Goal: Book appointment/travel/reservation

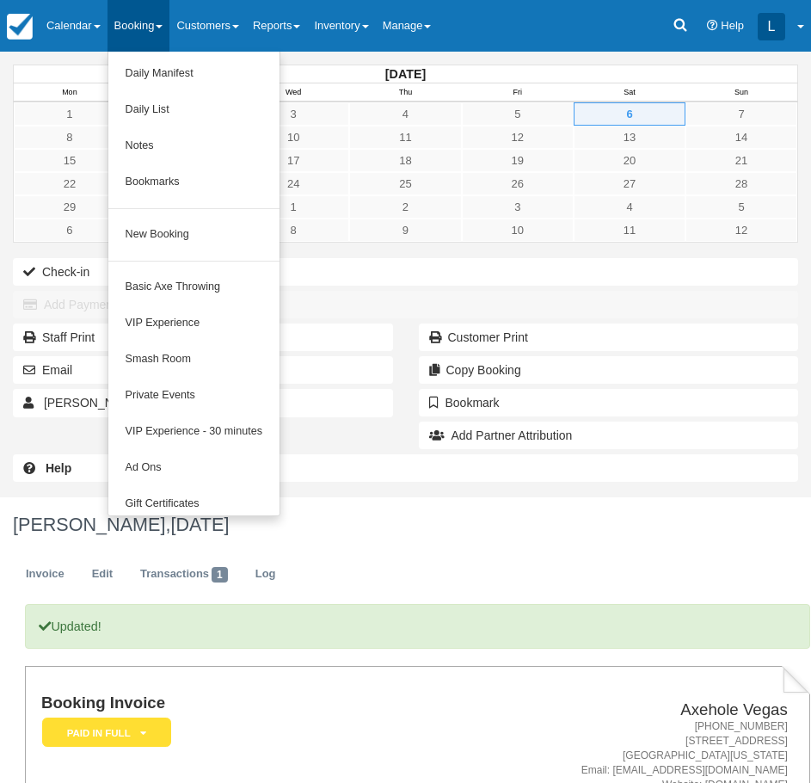
scroll to position [220, 0]
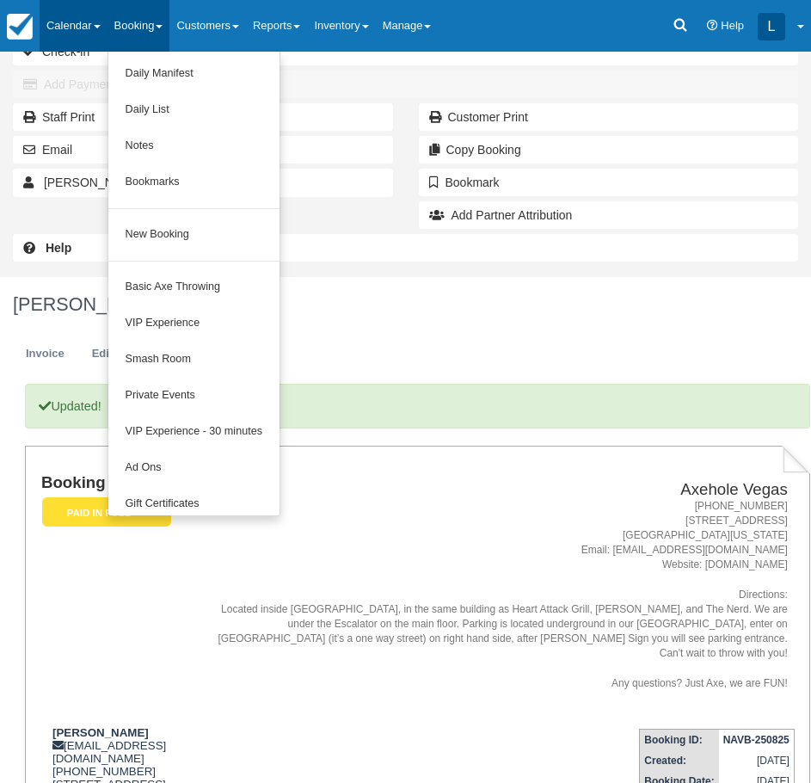
click at [50, 28] on link "Calendar" at bounding box center [74, 26] width 68 height 52
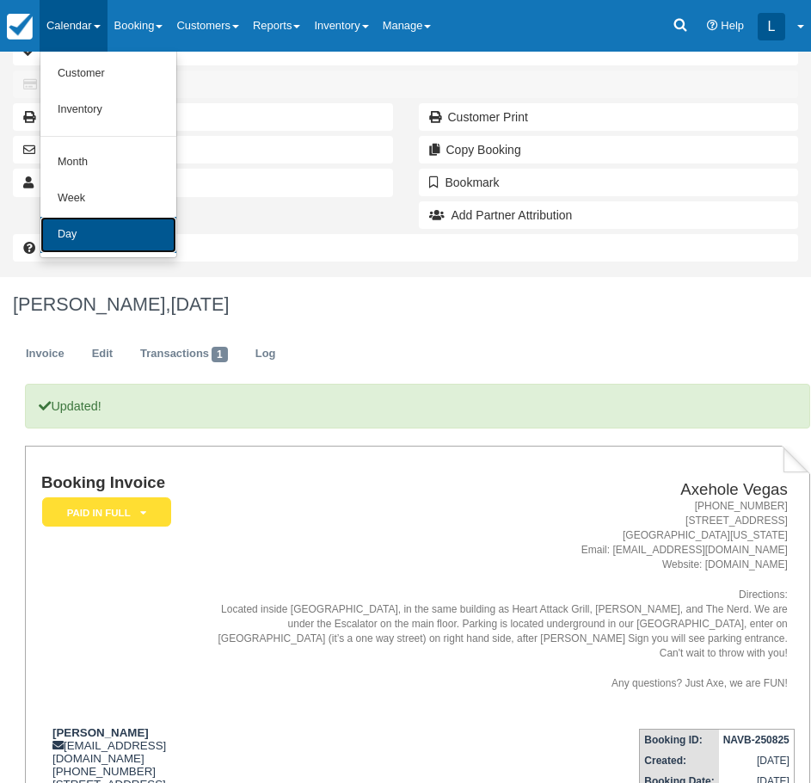
click at [75, 249] on link "Day" at bounding box center [108, 235] width 136 height 36
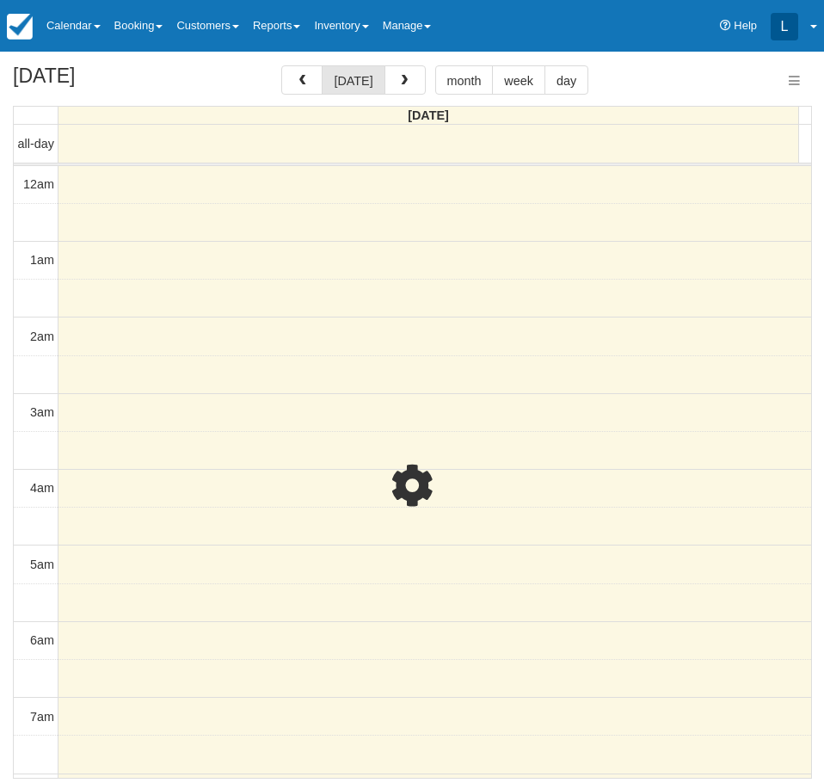
select select
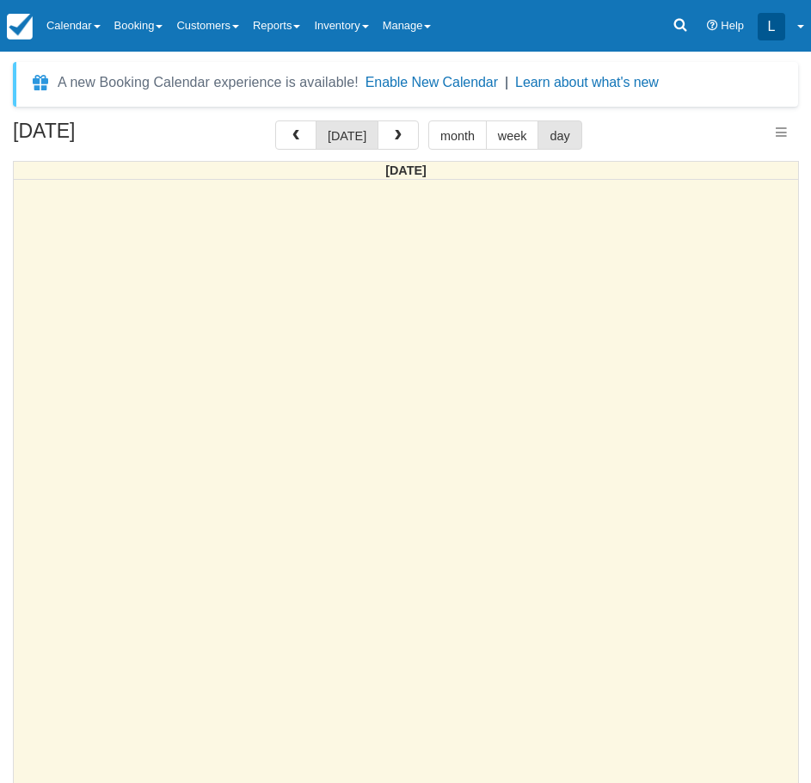
select select
click at [392, 130] on span "button" at bounding box center [398, 136] width 12 height 12
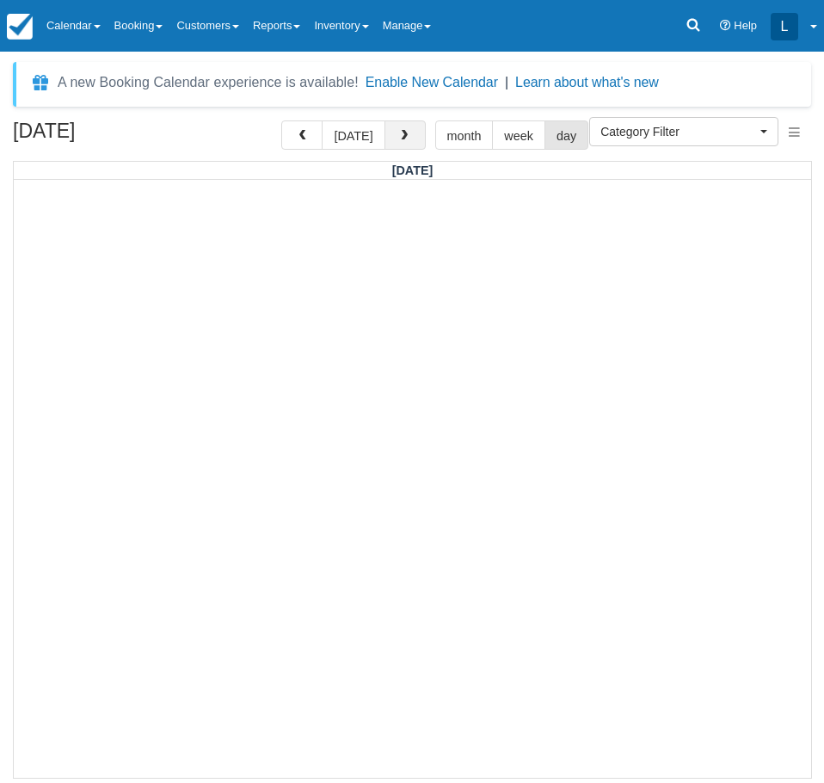
click at [410, 124] on button "button" at bounding box center [405, 134] width 41 height 29
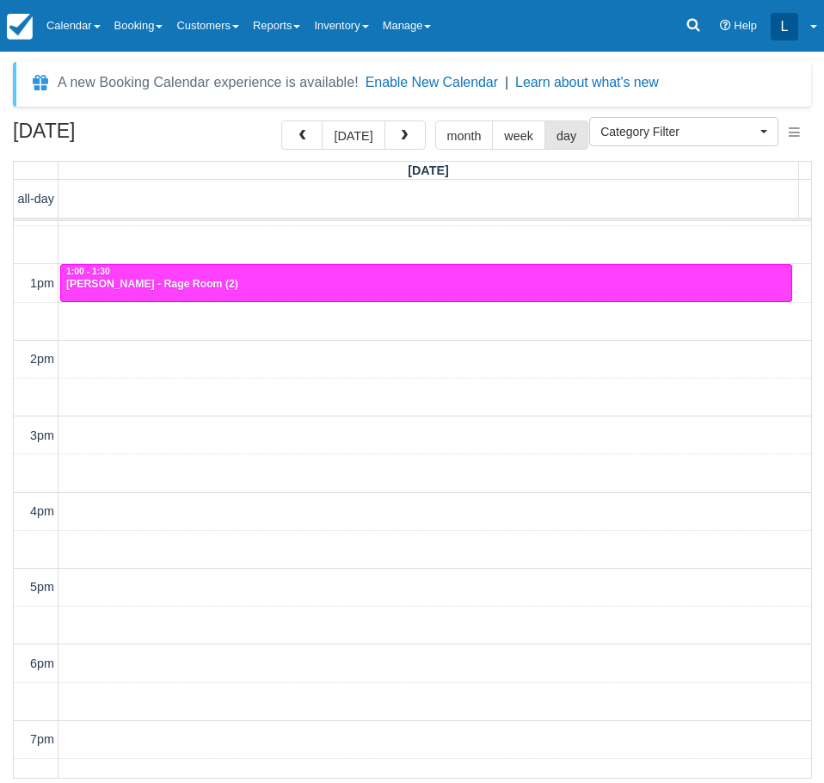
scroll to position [903, 0]
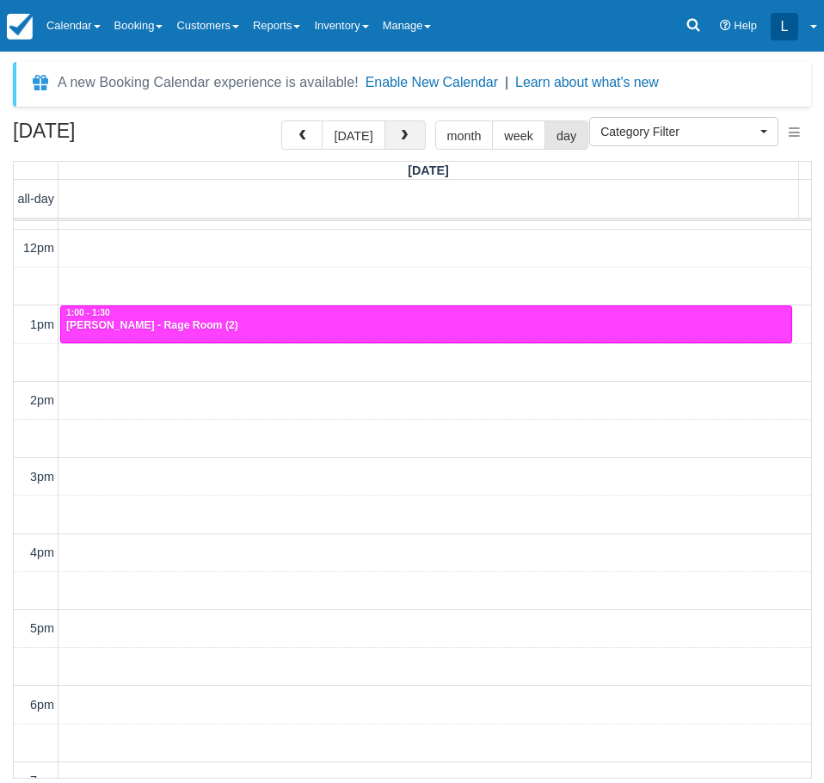
click at [407, 127] on button "button" at bounding box center [405, 134] width 41 height 29
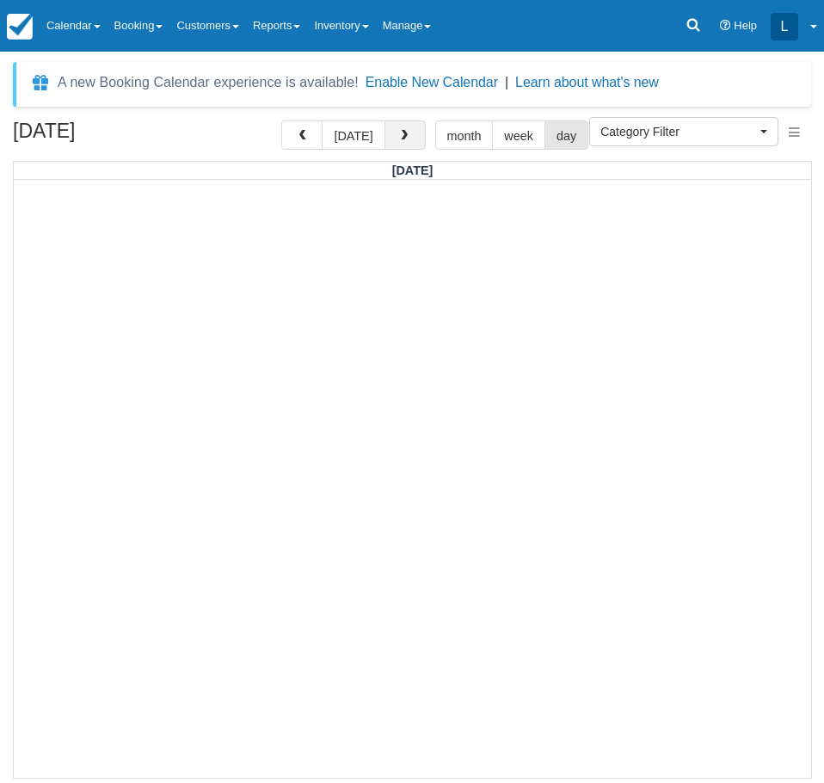
click at [402, 128] on button "button" at bounding box center [405, 134] width 41 height 29
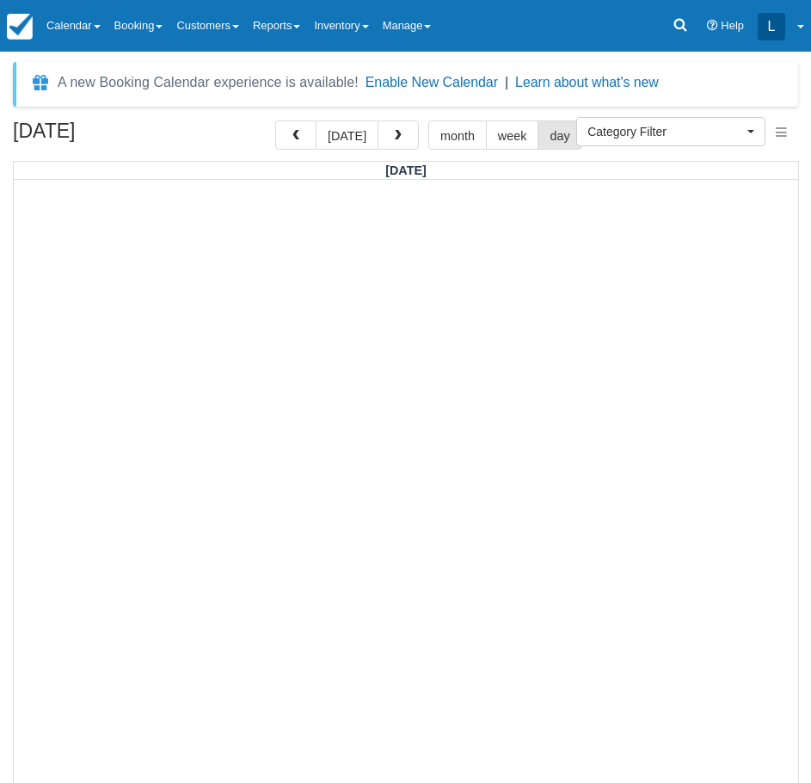
select select
click at [148, 37] on link "Booking" at bounding box center [139, 26] width 63 height 52
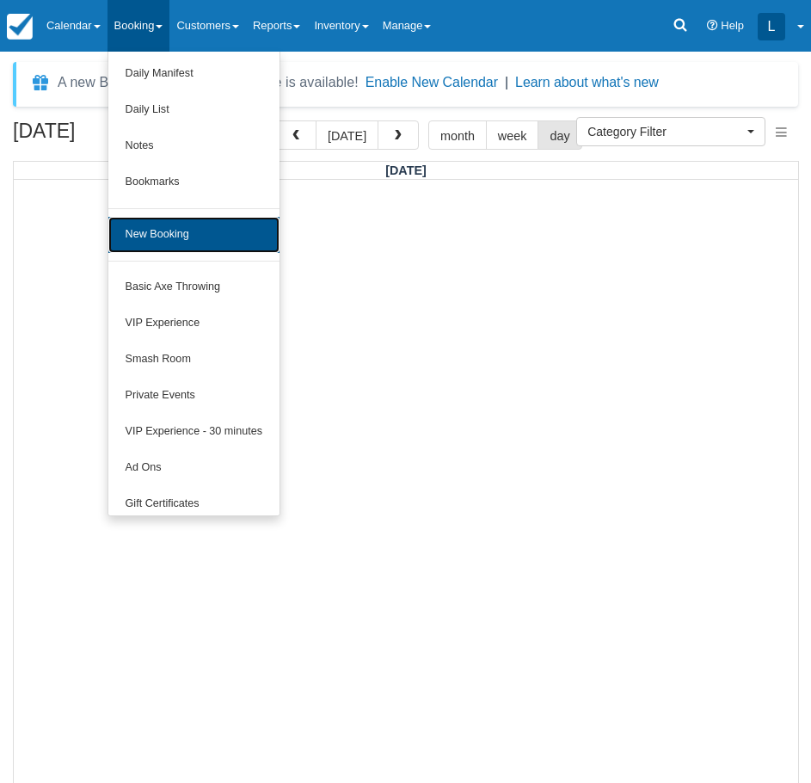
click at [192, 239] on link "New Booking" at bounding box center [193, 235] width 171 height 36
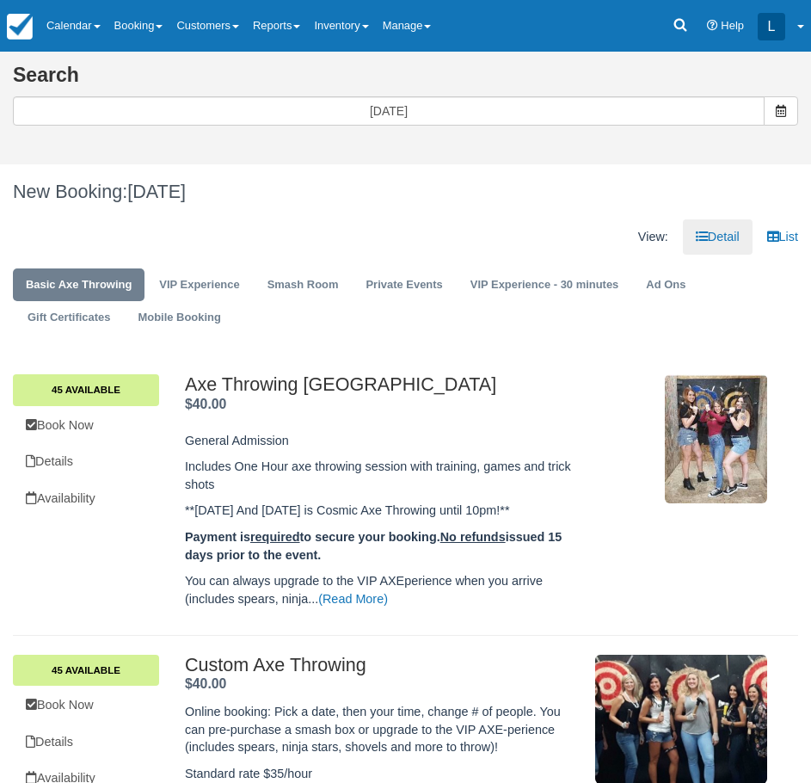
click at [312, 267] on ul "Basic Axe Throwing VIP Experience Smash Room Private Events VIP Experience - 30…" at bounding box center [406, 305] width 786 height 84
click at [302, 299] on link "Smash Room" at bounding box center [303, 285] width 97 height 34
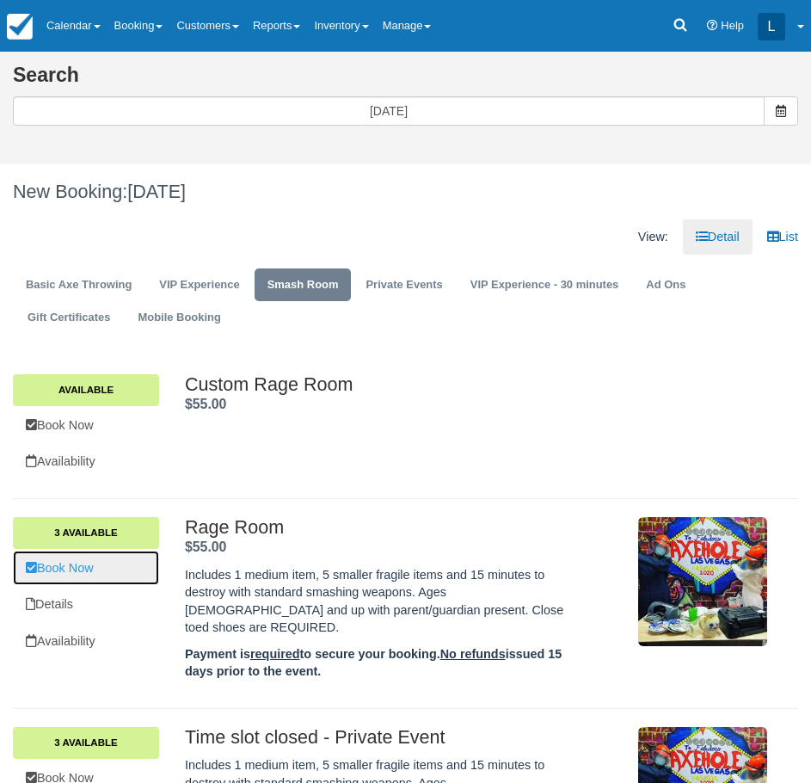
click at [58, 564] on link "Book Now" at bounding box center [86, 568] width 146 height 35
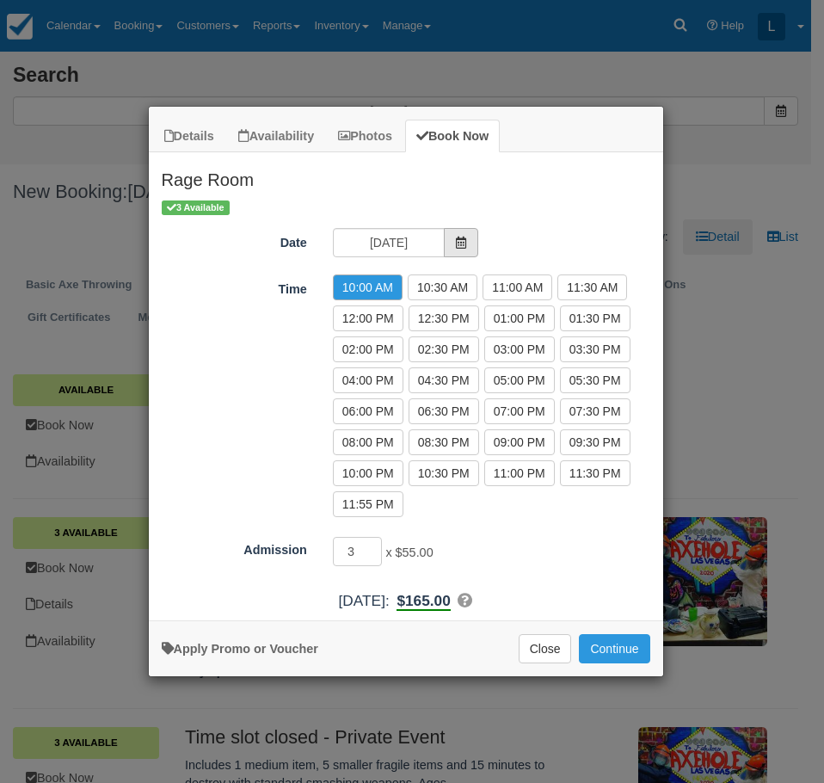
click at [457, 234] on span "Item Modal" at bounding box center [461, 242] width 34 height 29
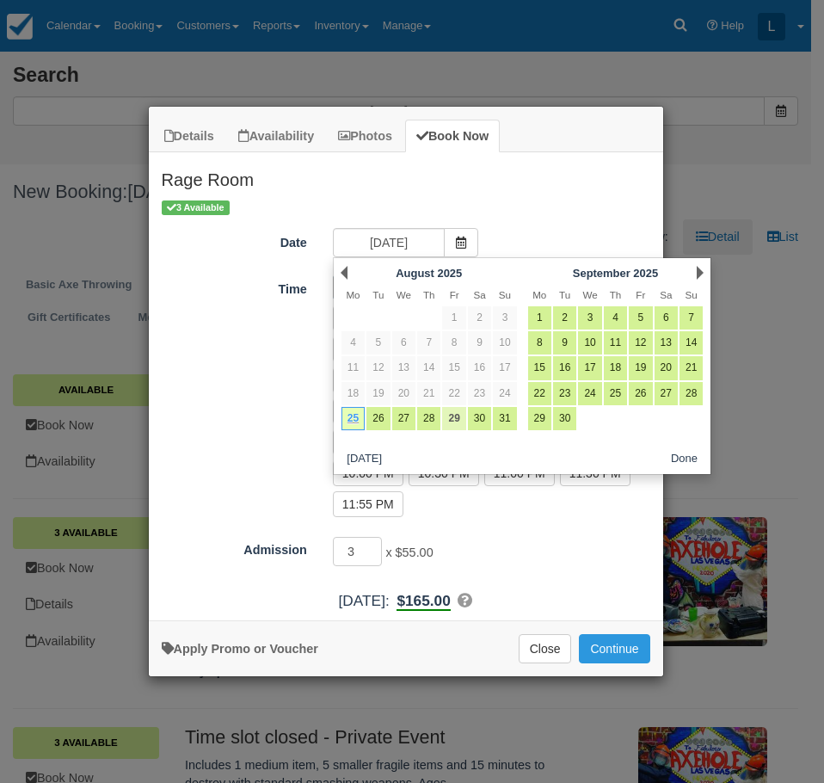
click at [455, 419] on link "29" at bounding box center [453, 418] width 23 height 23
type input "Fri 29 Aug 2025"
radio input "false"
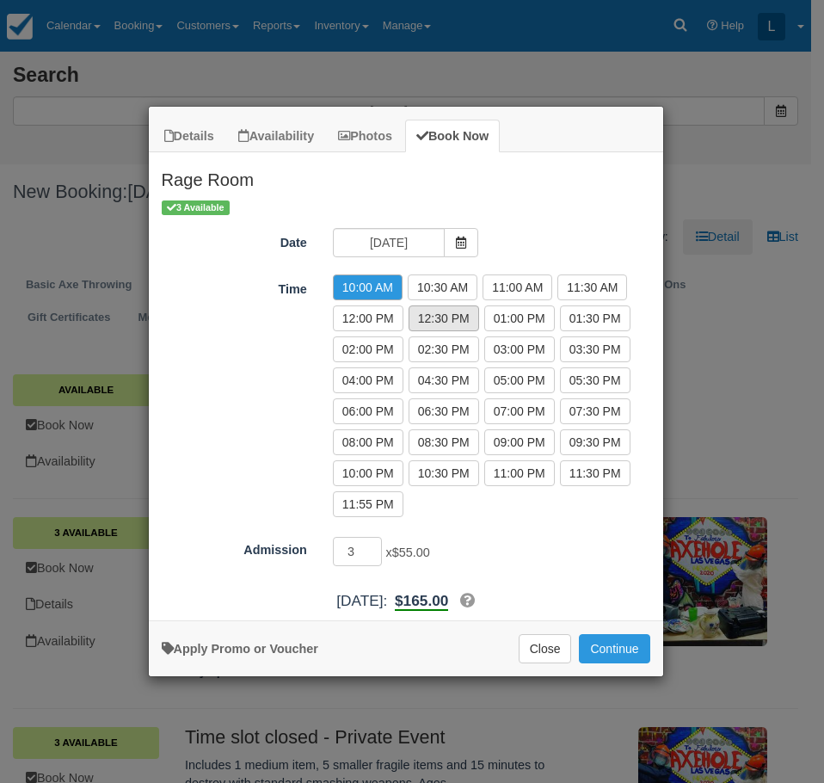
click at [428, 325] on label "12:30 PM" at bounding box center [444, 318] width 71 height 26
radio input "true"
click at [602, 644] on button "Continue" at bounding box center [614, 648] width 71 height 29
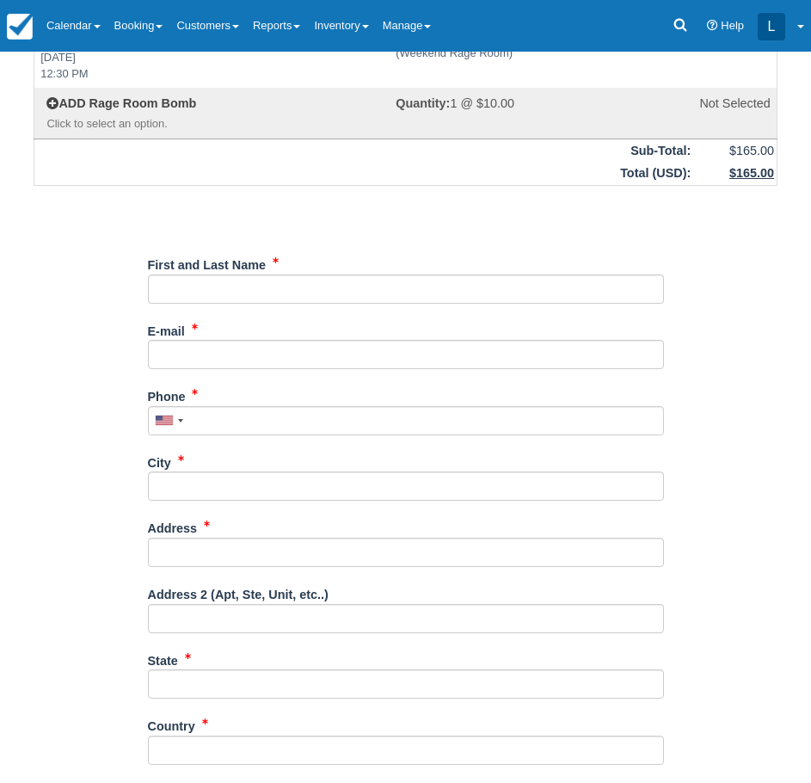
scroll to position [430, 0]
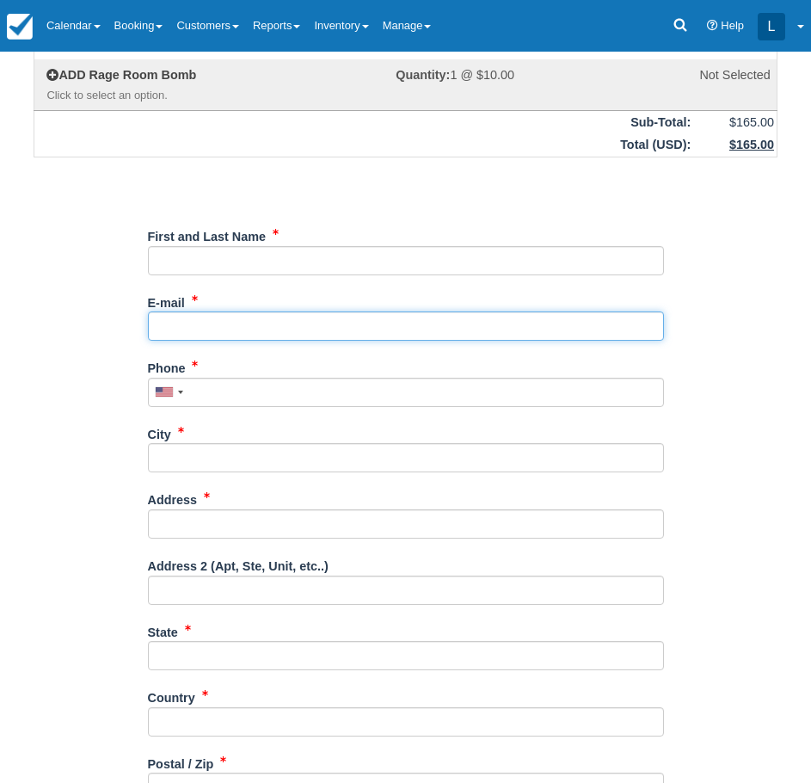
click at [362, 330] on input "E-mail" at bounding box center [406, 325] width 516 height 29
type input "[EMAIL_ADDRESS][DOMAIN_NAME]"
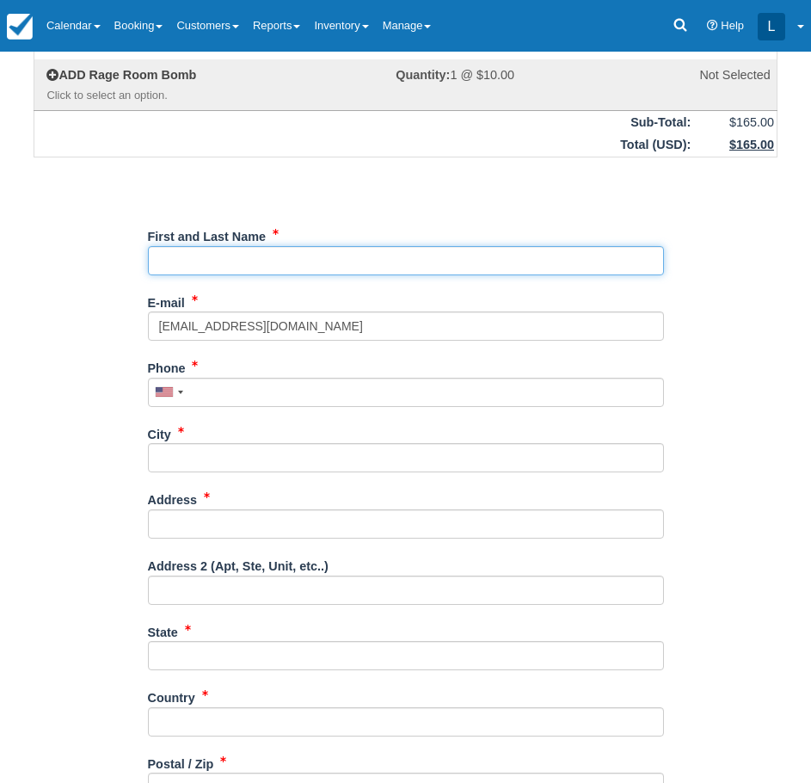
type input "London Cochrane"
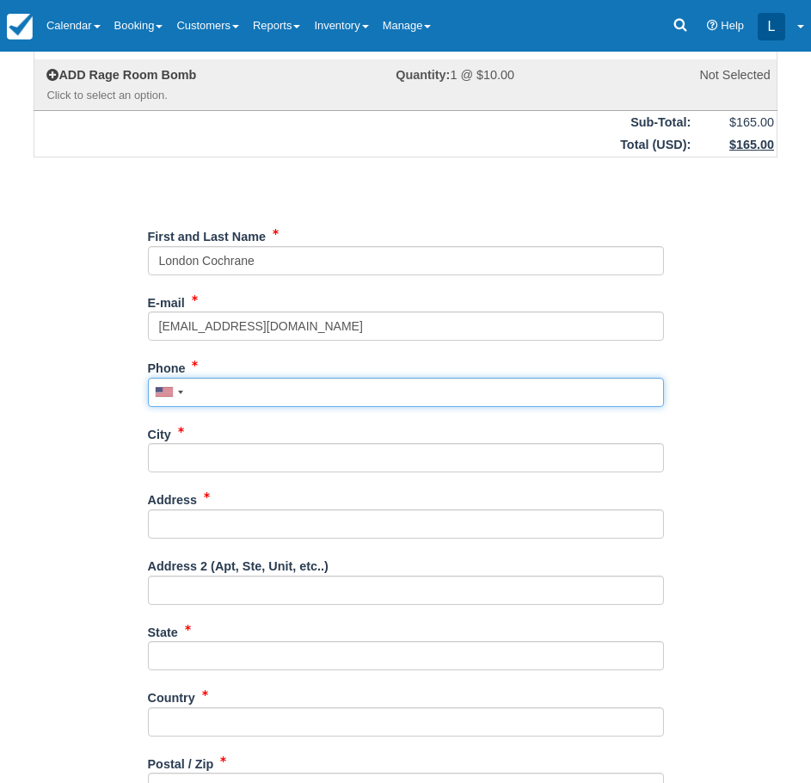
type input "7027767640"
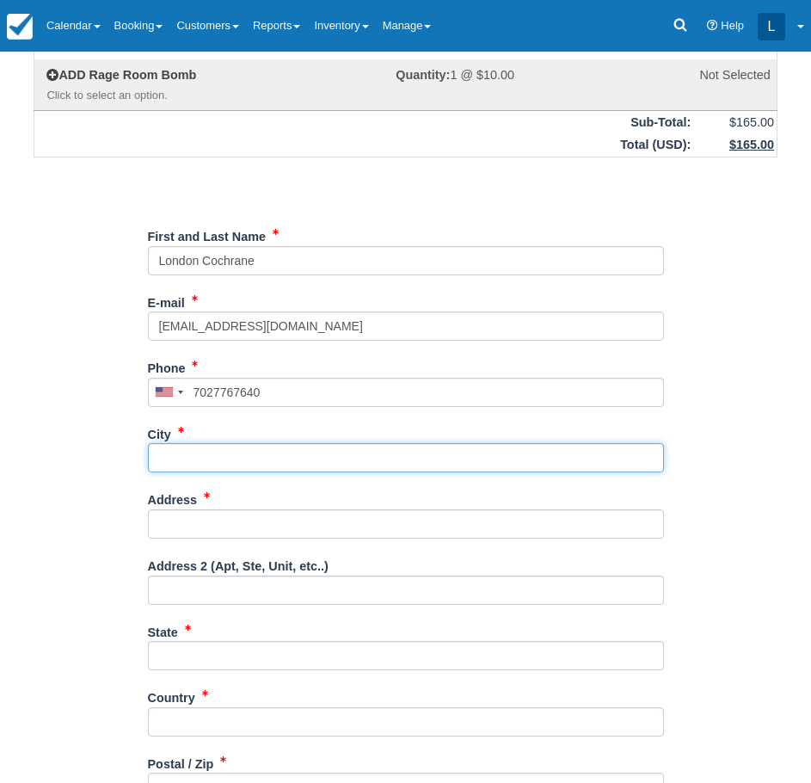
type input "las vegas"
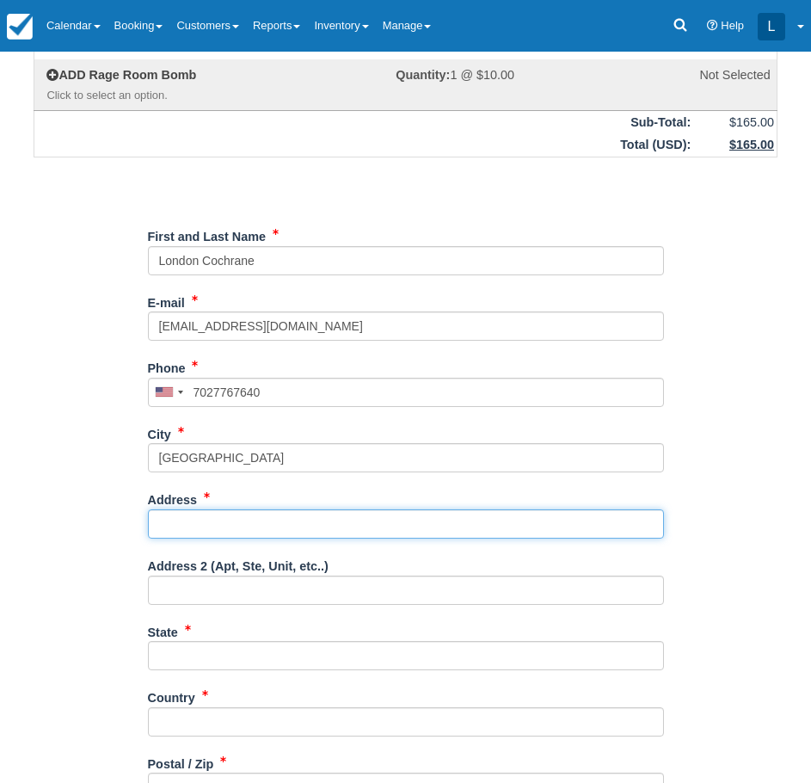
type input "[STREET_ADDRESS]"
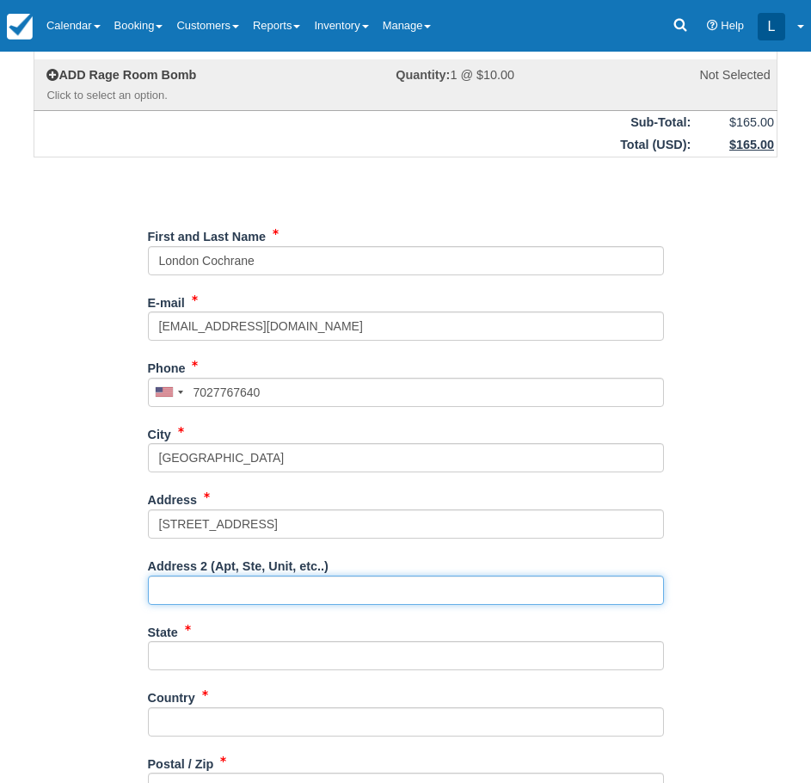
type input "Ste 163"
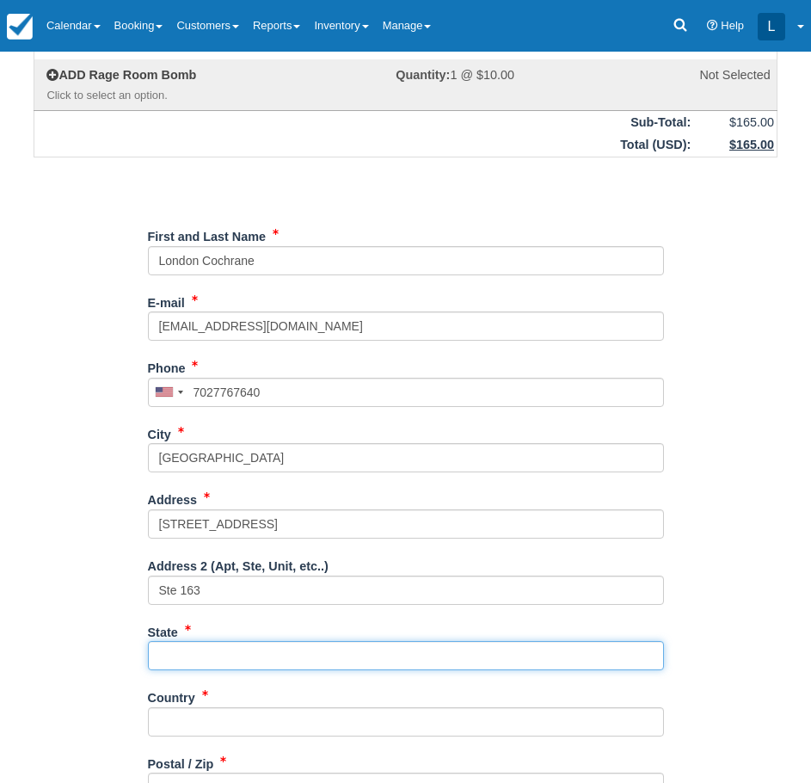
type input "NV"
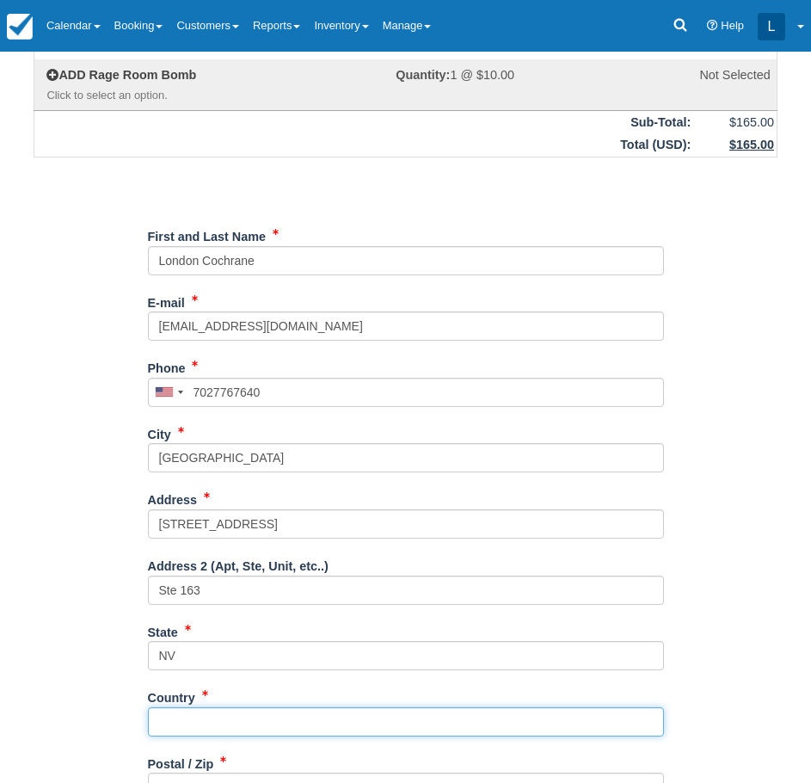
type input "United States"
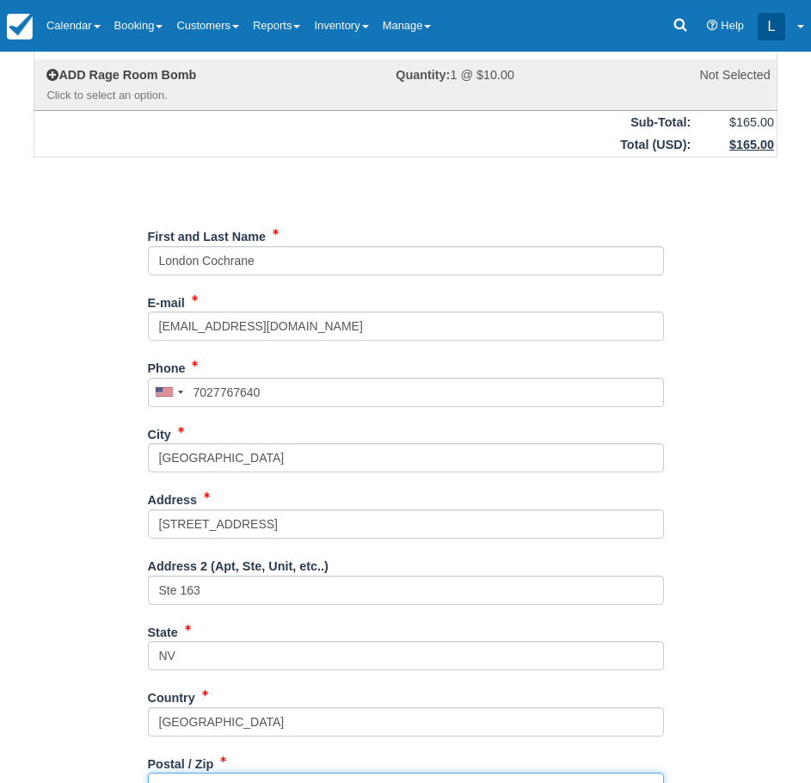
type input "89101"
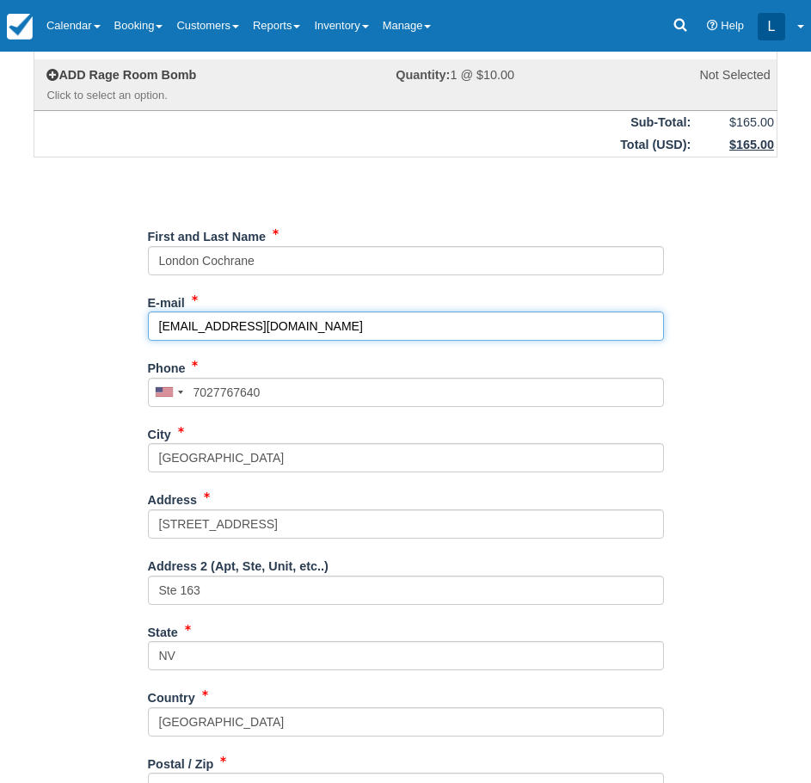
type input "(702) 776-7640"
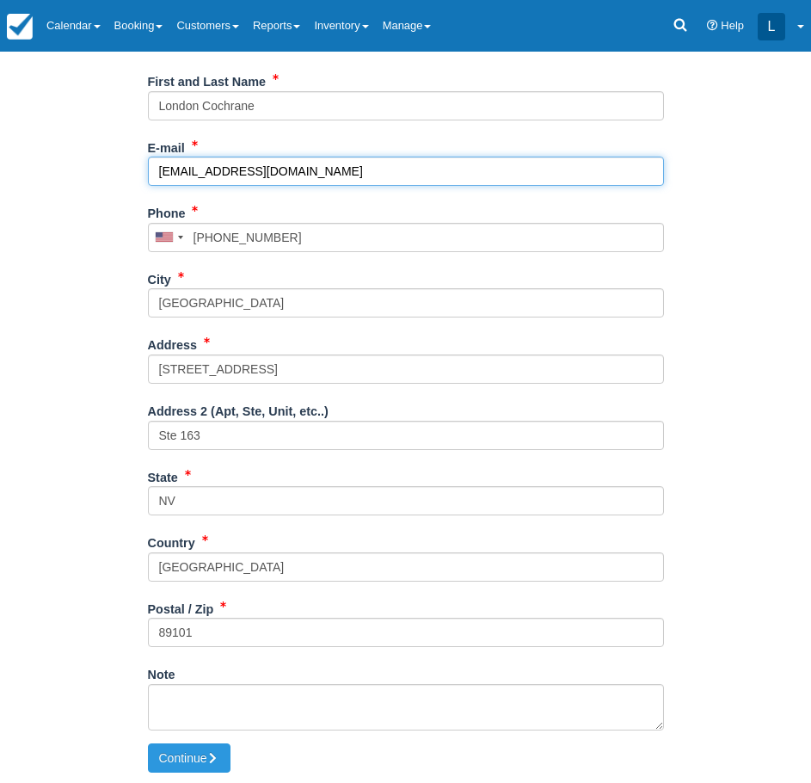
scroll to position [588, 0]
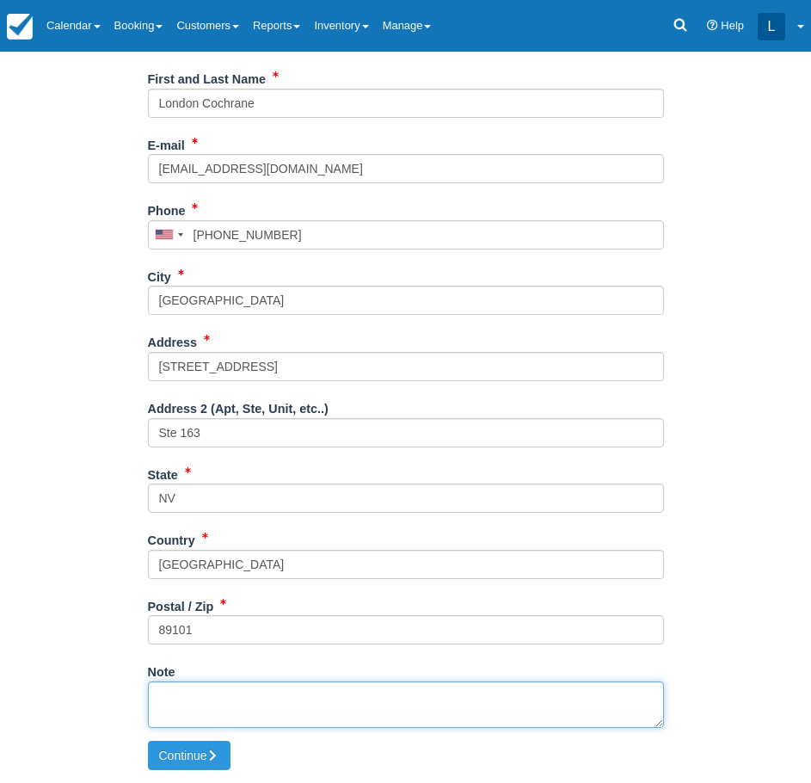
click at [265, 699] on textarea "Note" at bounding box center [406, 704] width 516 height 46
type textarea "Time slot block off Sasha"
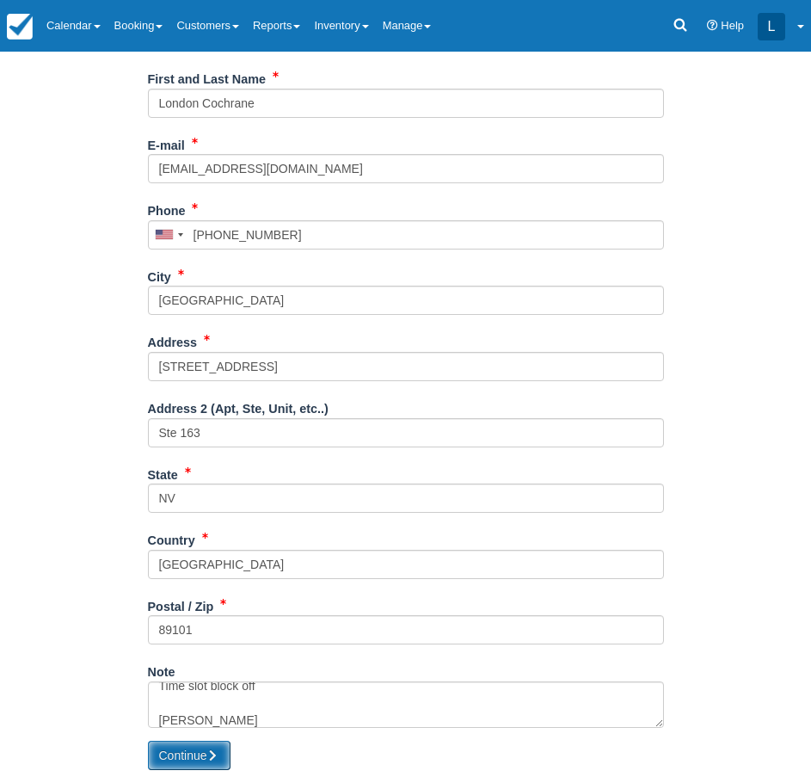
click at [198, 760] on button "Continue" at bounding box center [189, 755] width 83 height 29
type input "+17027767640"
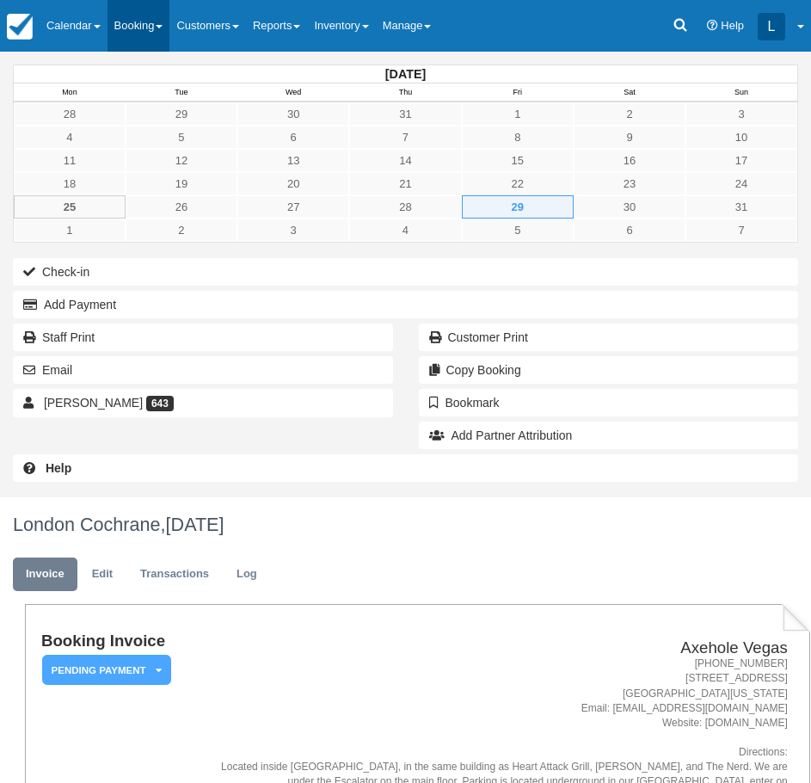
click at [143, 22] on link "Booking" at bounding box center [139, 26] width 63 height 52
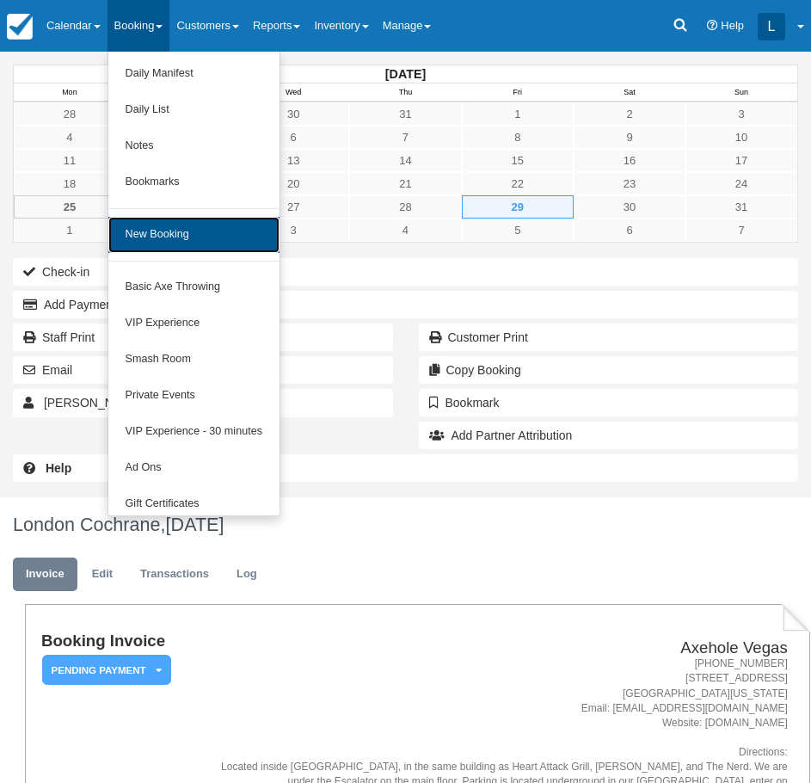
click at [176, 243] on link "New Booking" at bounding box center [193, 235] width 171 height 36
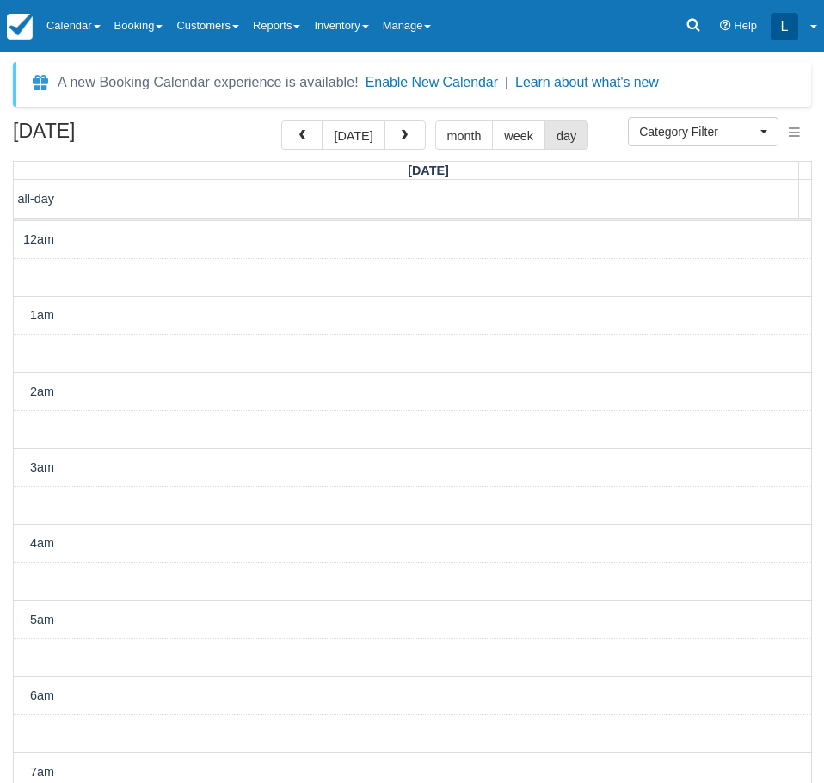
select select
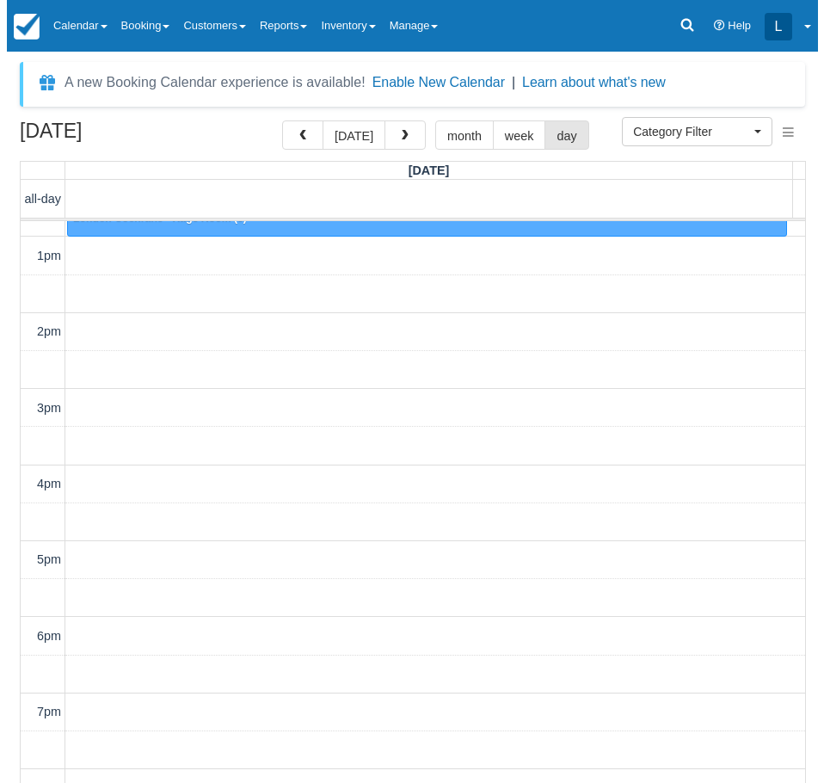
scroll to position [989, 0]
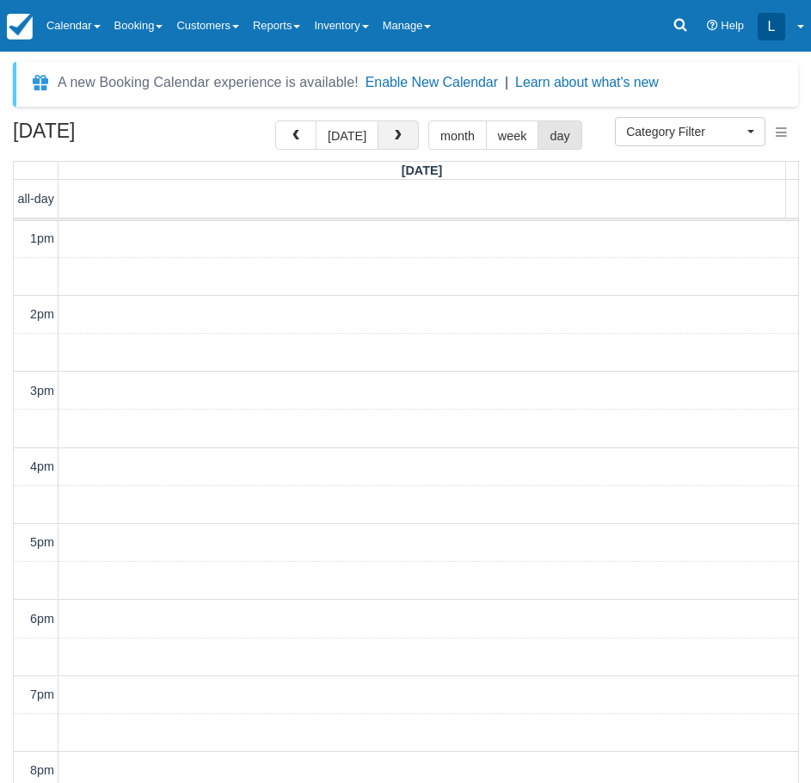
click at [396, 127] on button "button" at bounding box center [398, 134] width 41 height 29
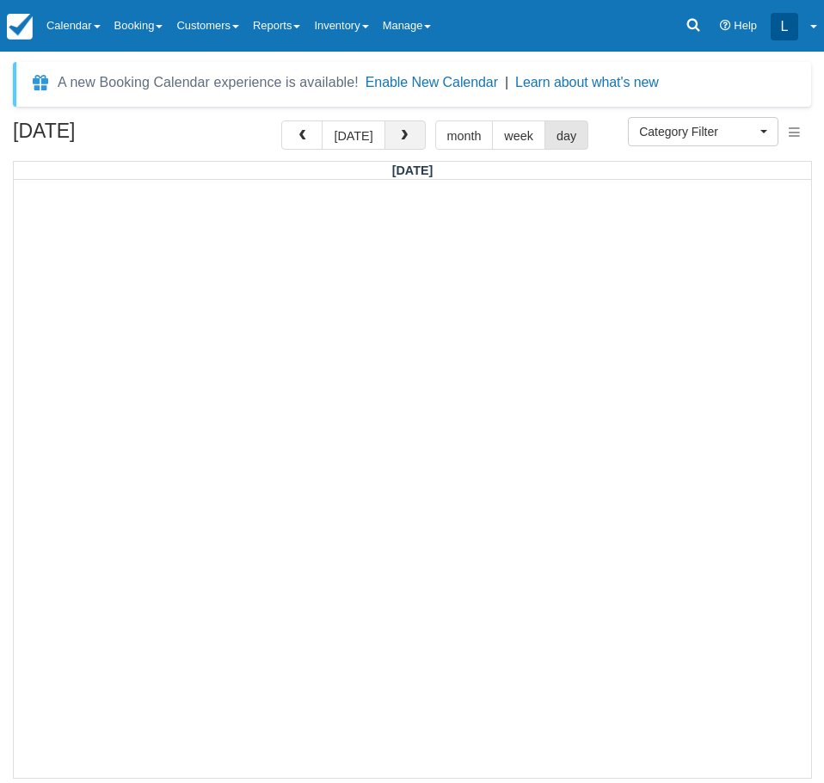
click at [396, 127] on button "button" at bounding box center [405, 134] width 41 height 29
click at [403, 132] on span "button" at bounding box center [404, 136] width 12 height 12
click at [414, 138] on button "button" at bounding box center [405, 134] width 41 height 29
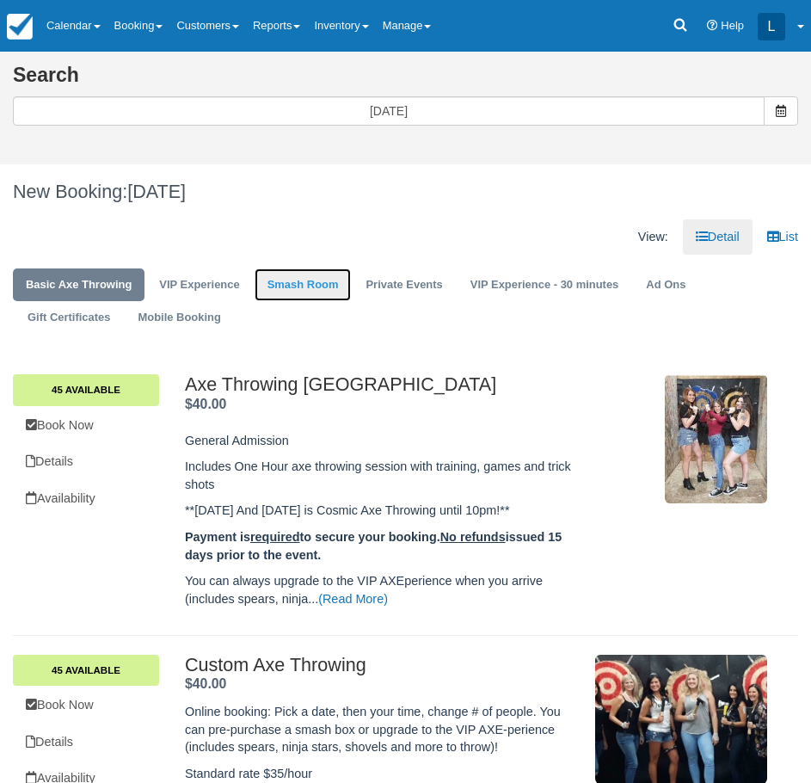
click at [312, 293] on link "Smash Room" at bounding box center [303, 285] width 97 height 34
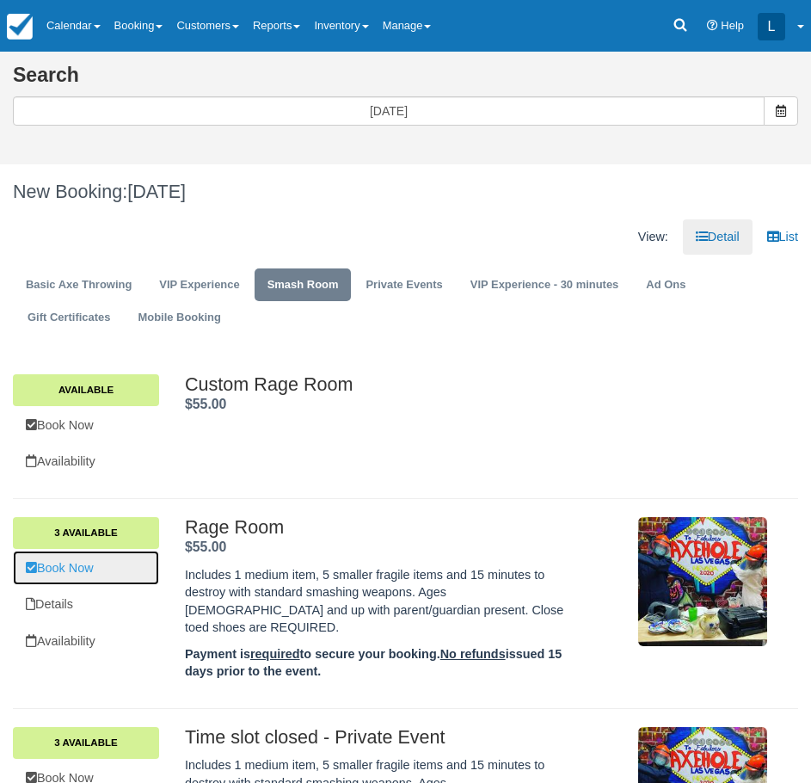
click at [90, 558] on link "Book Now" at bounding box center [86, 568] width 146 height 35
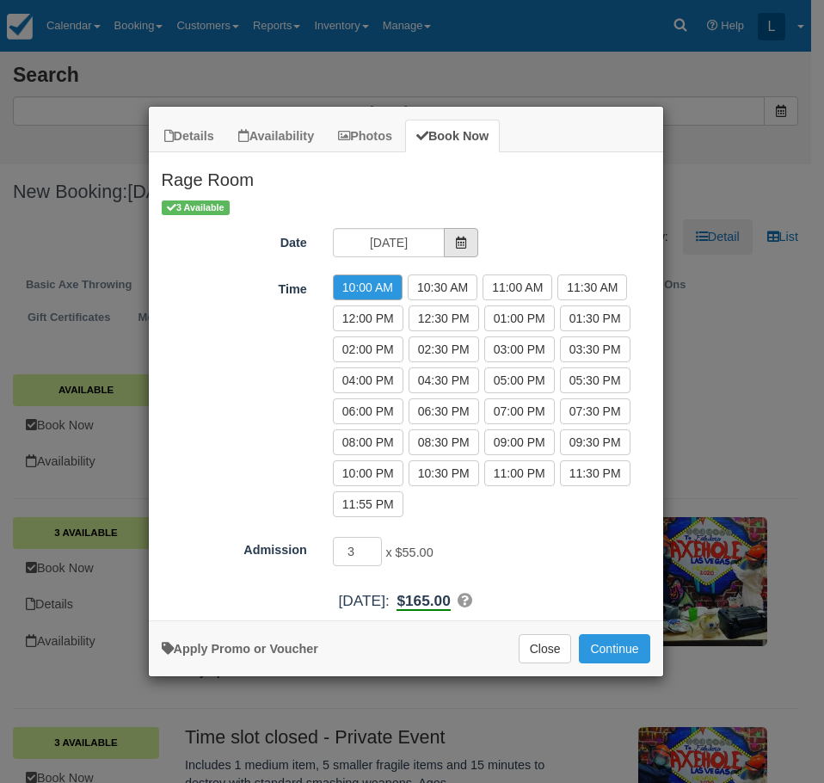
click at [465, 251] on span "Item Modal" at bounding box center [461, 242] width 34 height 29
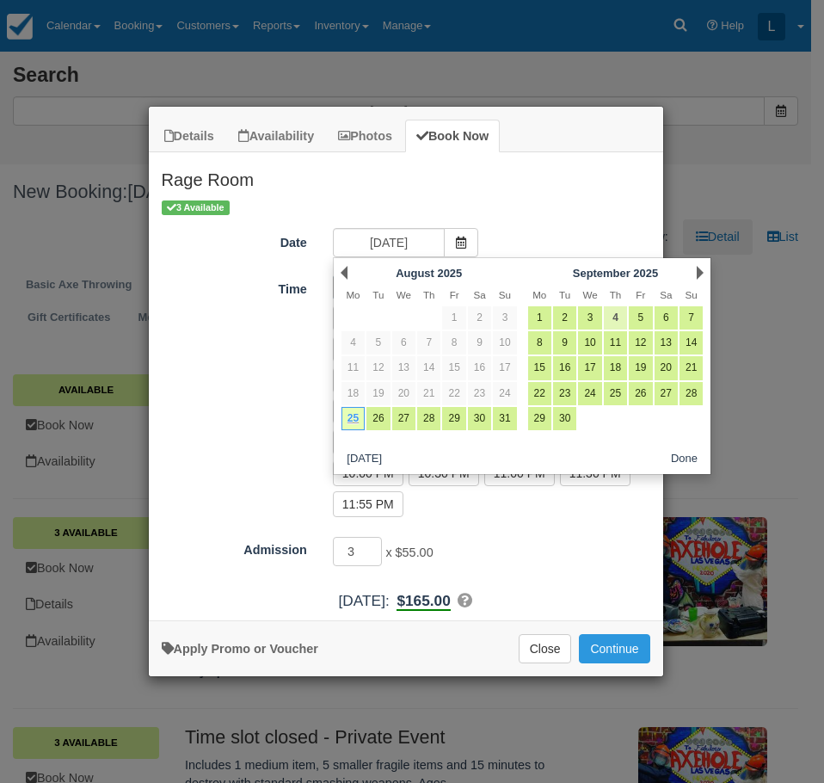
click at [611, 317] on link "4" at bounding box center [615, 317] width 23 height 23
type input "Thu 04 Sep 2025"
radio input "false"
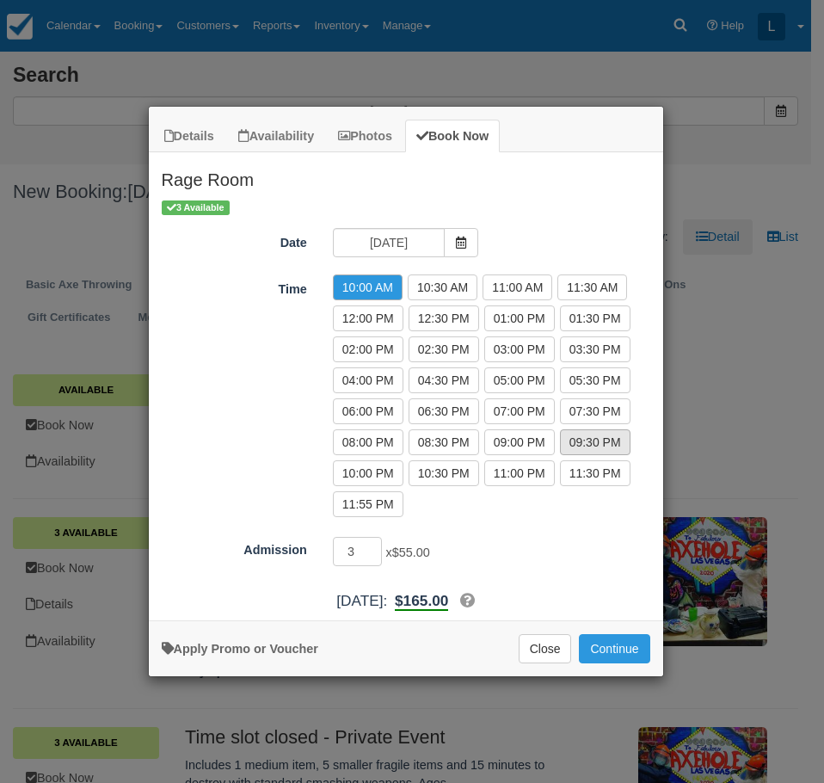
drag, startPoint x: 617, startPoint y: 404, endPoint x: 567, endPoint y: 440, distance: 61.1
click at [616, 405] on label "07:30 PM" at bounding box center [595, 411] width 71 height 26
radio input "true"
click at [601, 636] on button "Continue" at bounding box center [614, 648] width 71 height 29
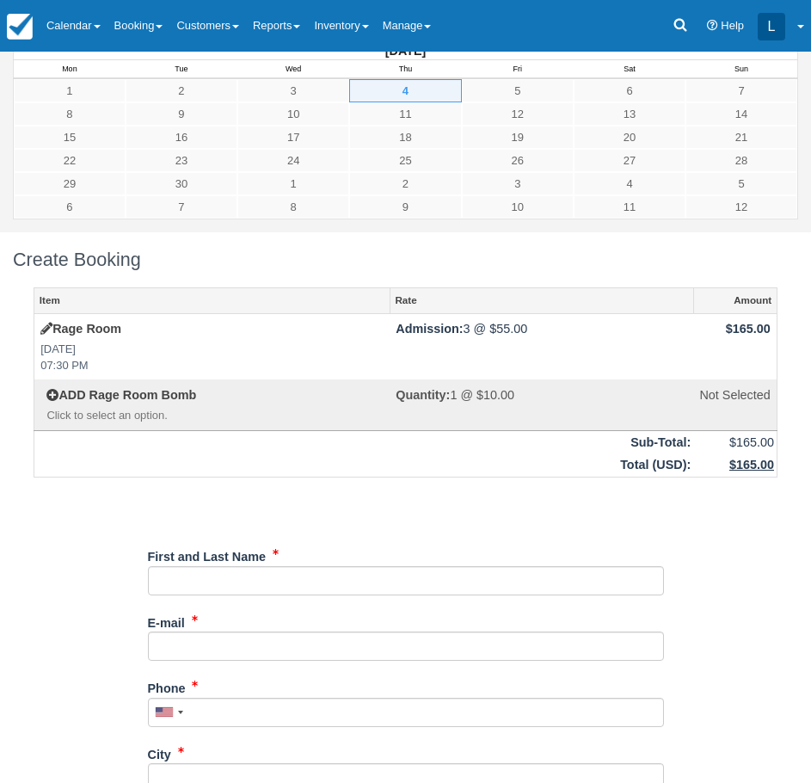
scroll to position [258, 0]
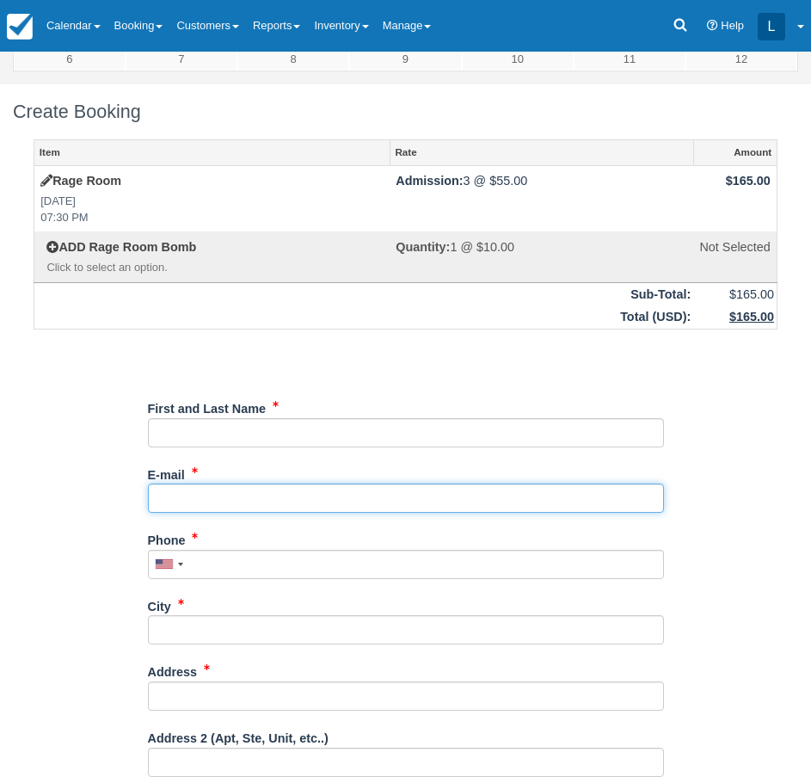
click at [331, 490] on input "E-mail" at bounding box center [406, 498] width 516 height 29
type input "axeholevegas@gmail.com"
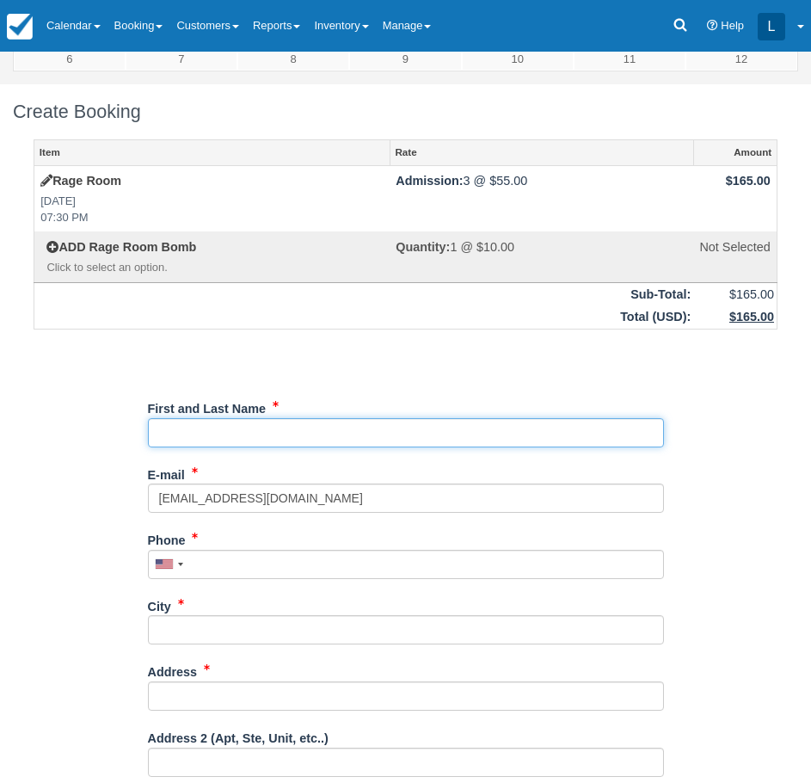
type input "London Cochrane"
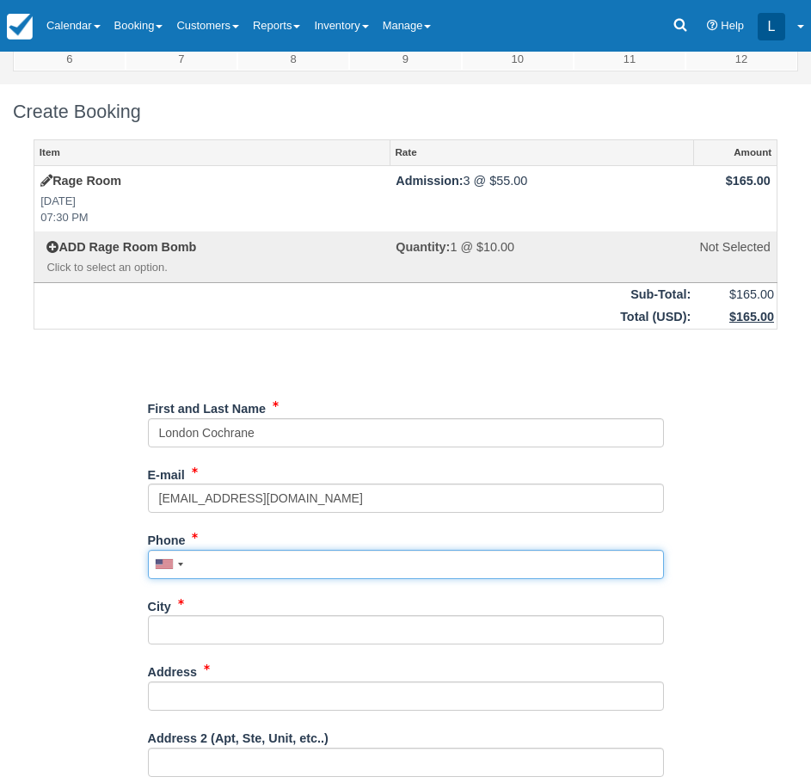
type input "7027767640"
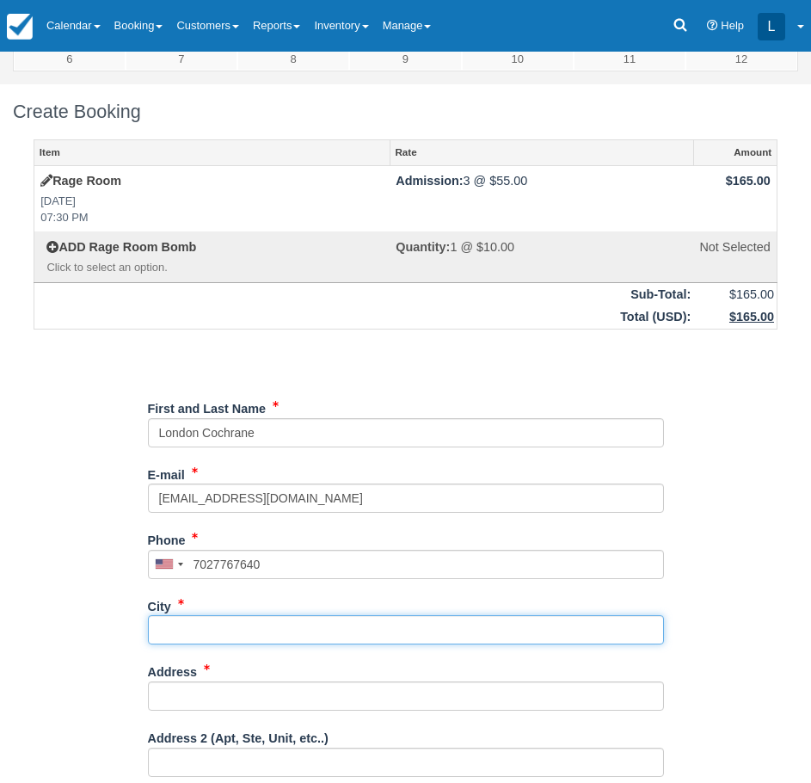
type input "las vegas"
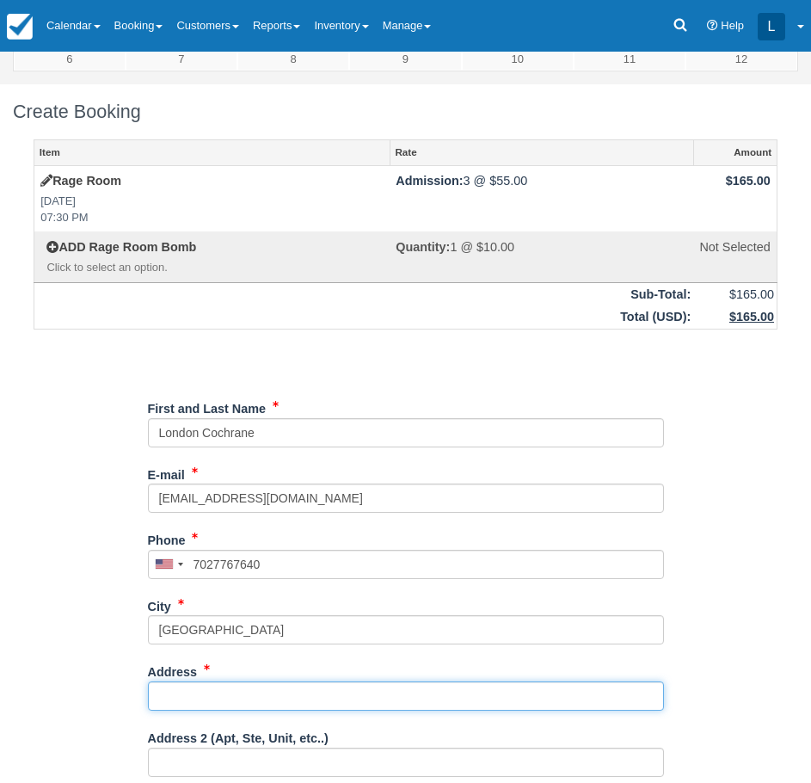
type input "450 Fremont street"
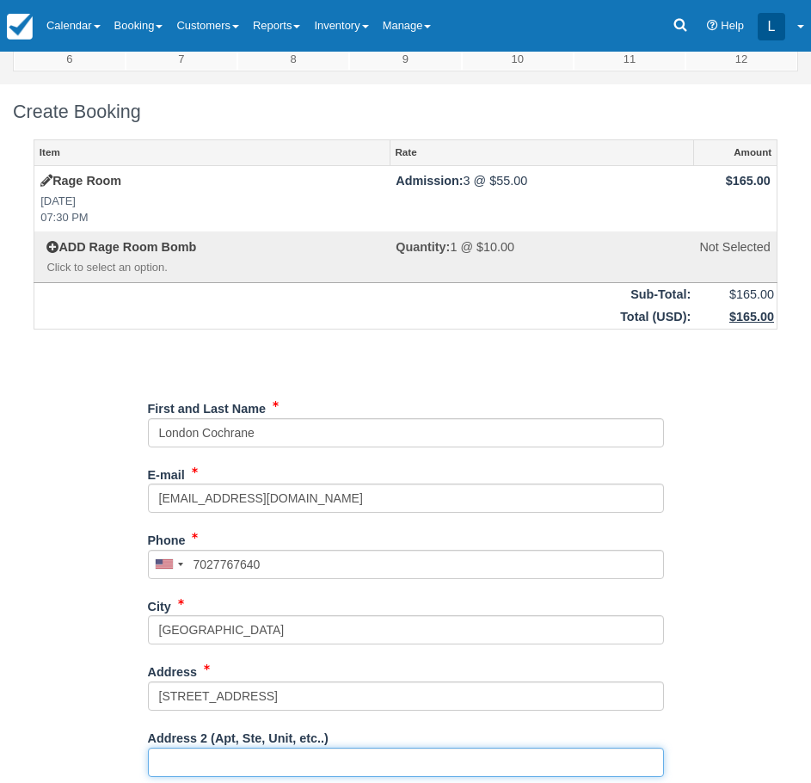
type input "Ste 163"
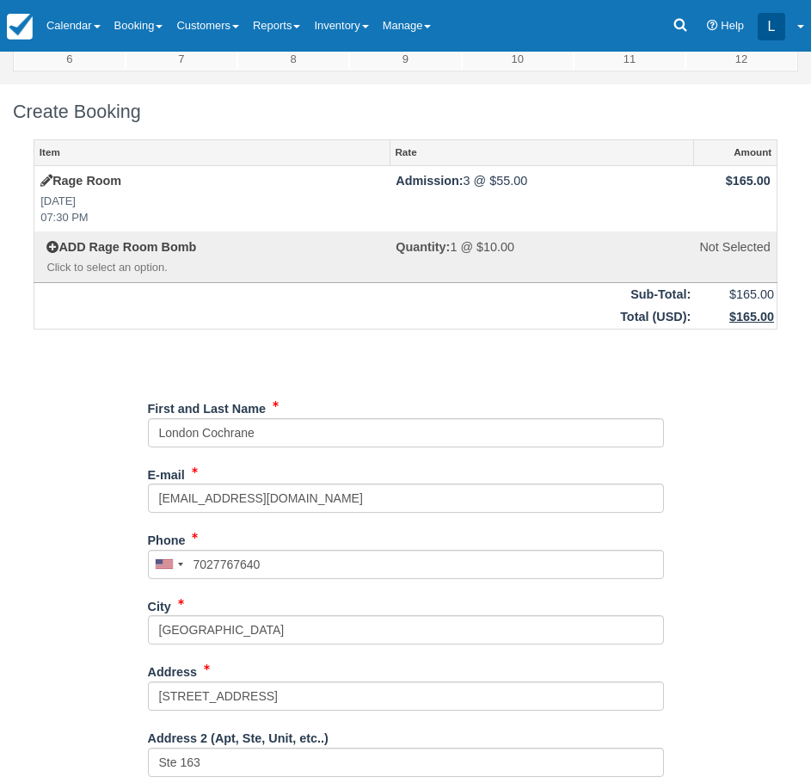
type input "NV"
type input "United States"
type input "89101"
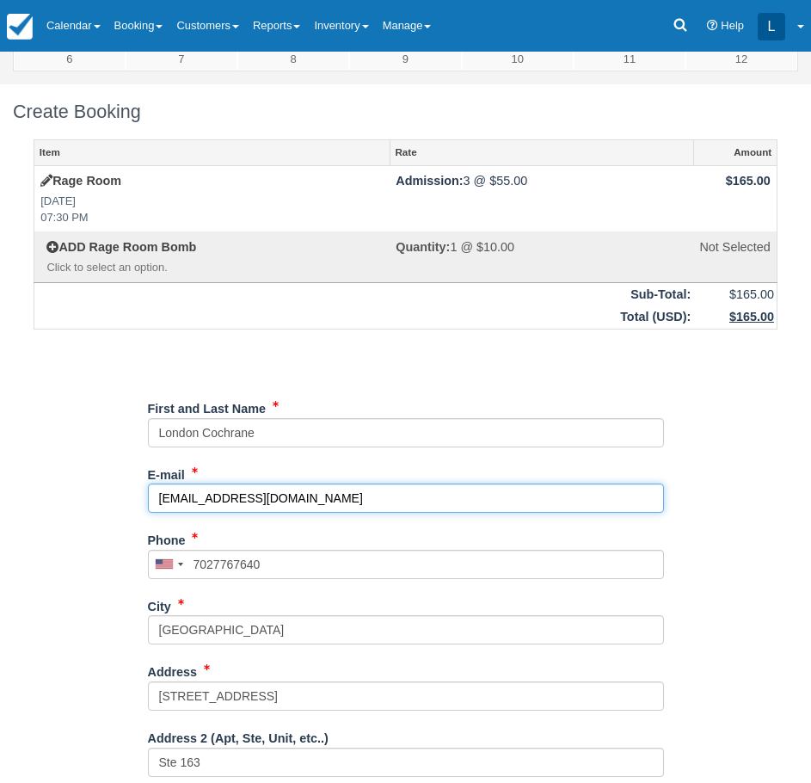
type input "(702) 776-7640"
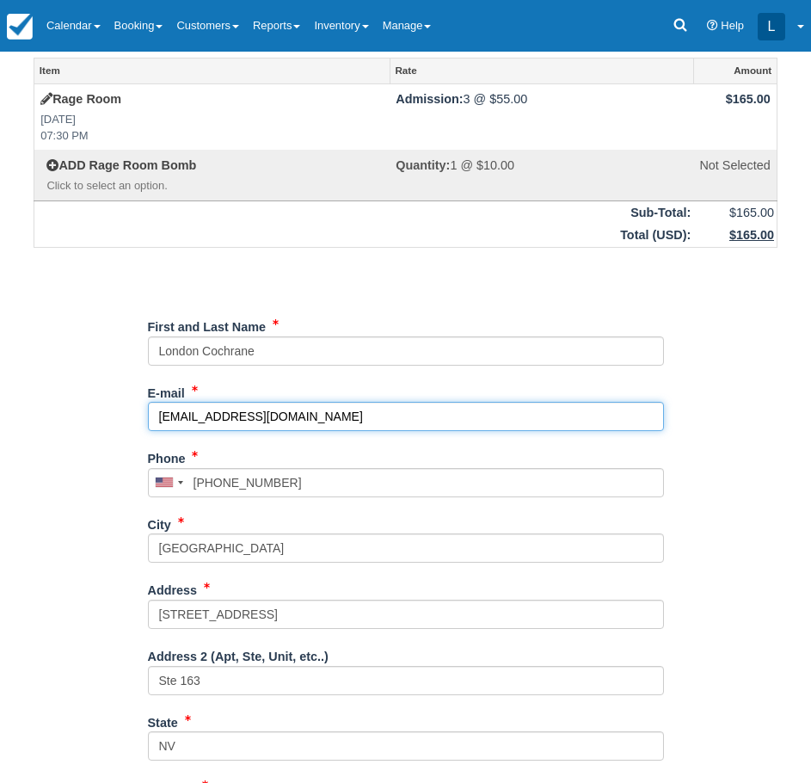
scroll to position [588, 0]
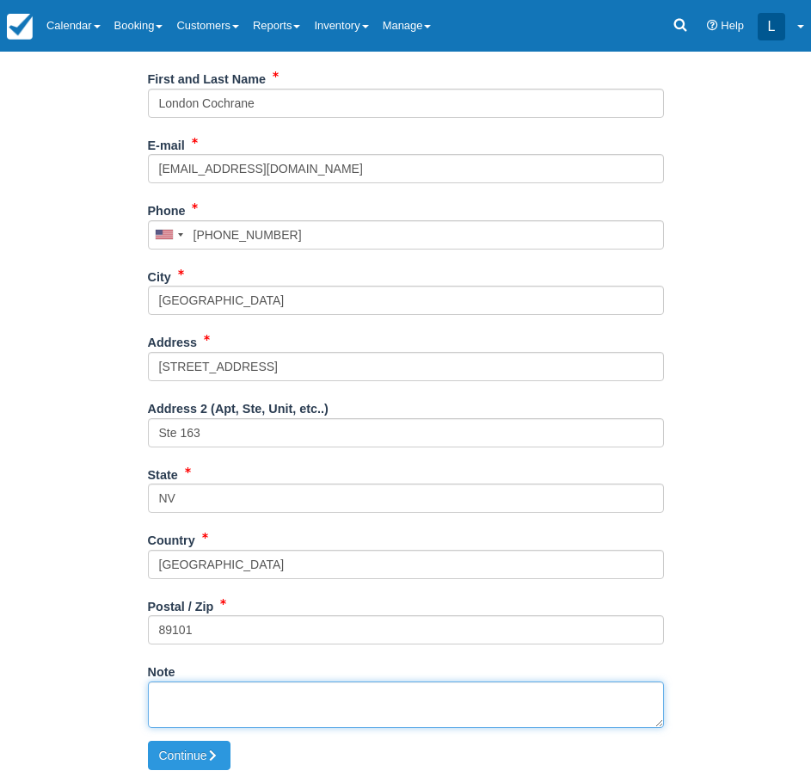
click at [291, 702] on textarea "Note" at bounding box center [406, 704] width 516 height 46
type textarea "Time slot block off Sasha"
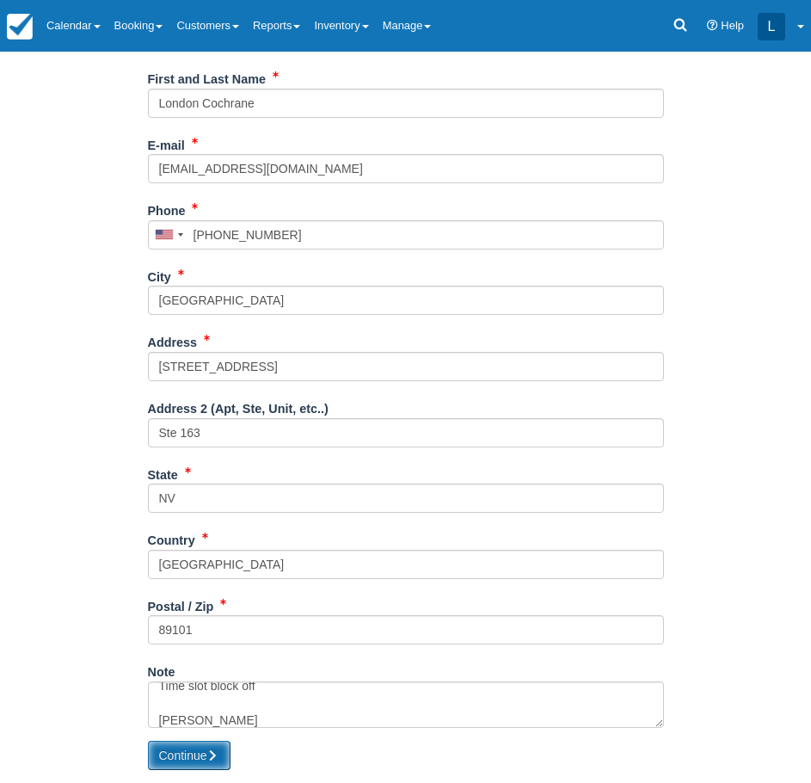
click at [211, 743] on button "Continue" at bounding box center [189, 755] width 83 height 29
type input "+17027767640"
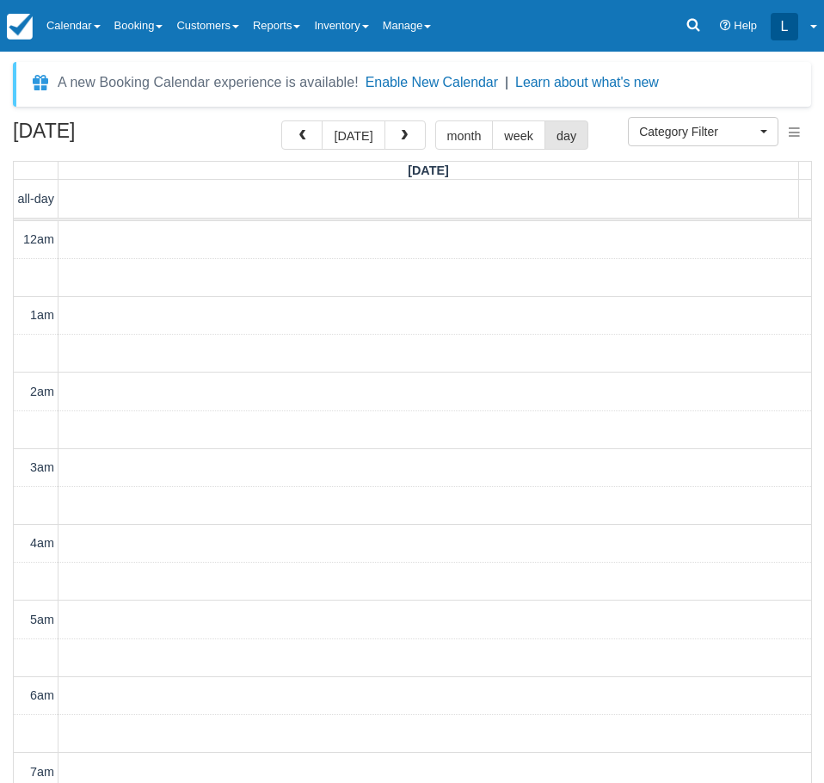
select select
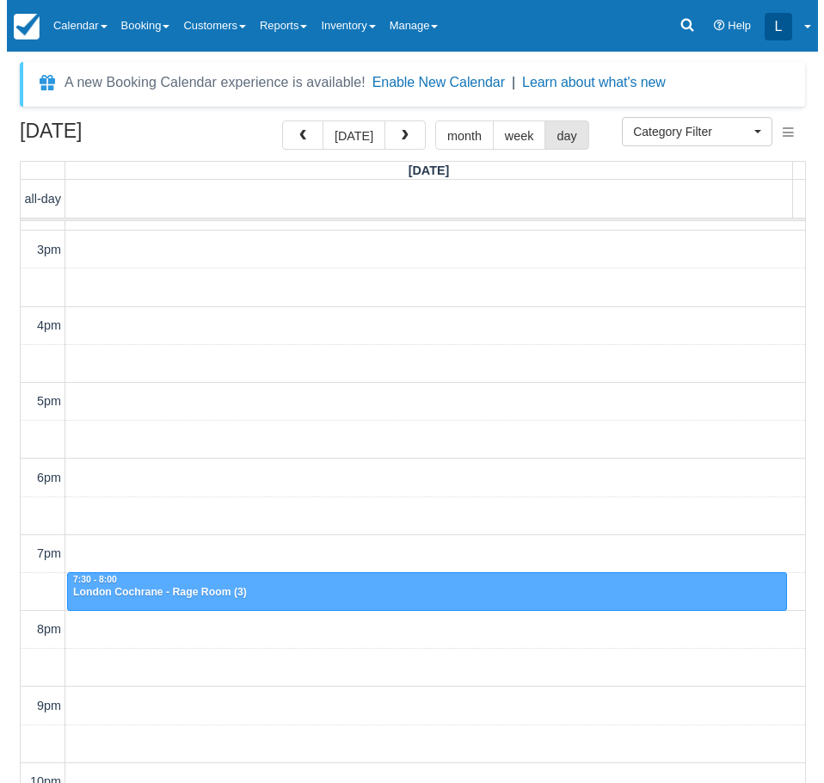
scroll to position [1162, 0]
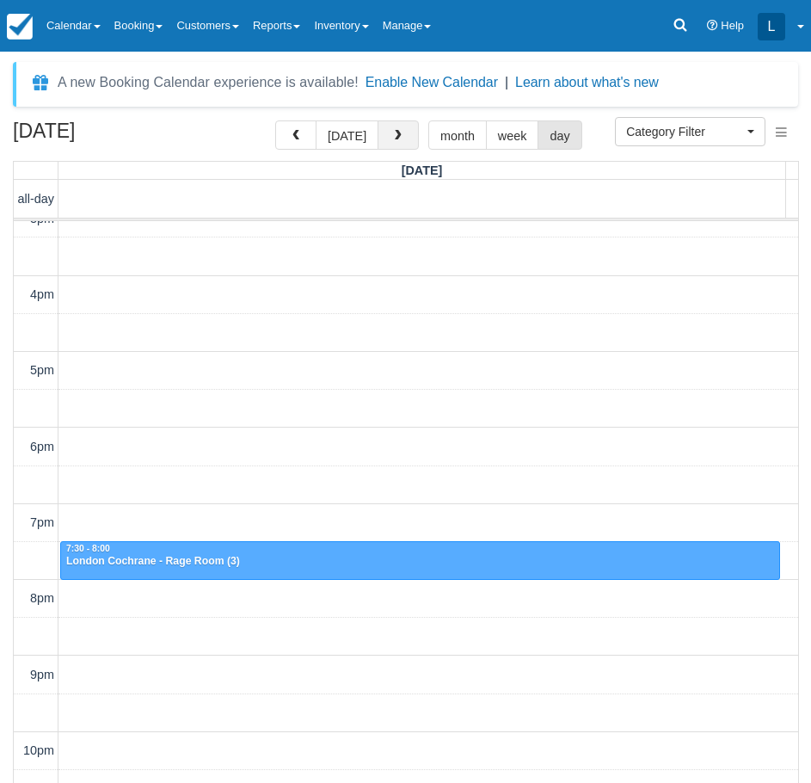
click at [393, 132] on span "button" at bounding box center [398, 136] width 12 height 12
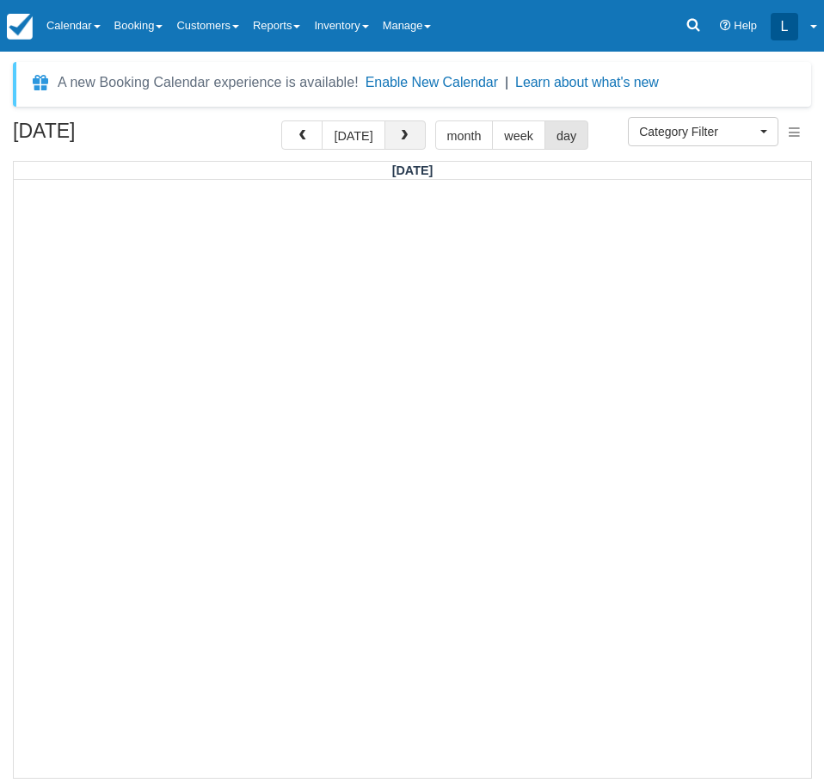
click at [406, 139] on span "button" at bounding box center [404, 136] width 12 height 12
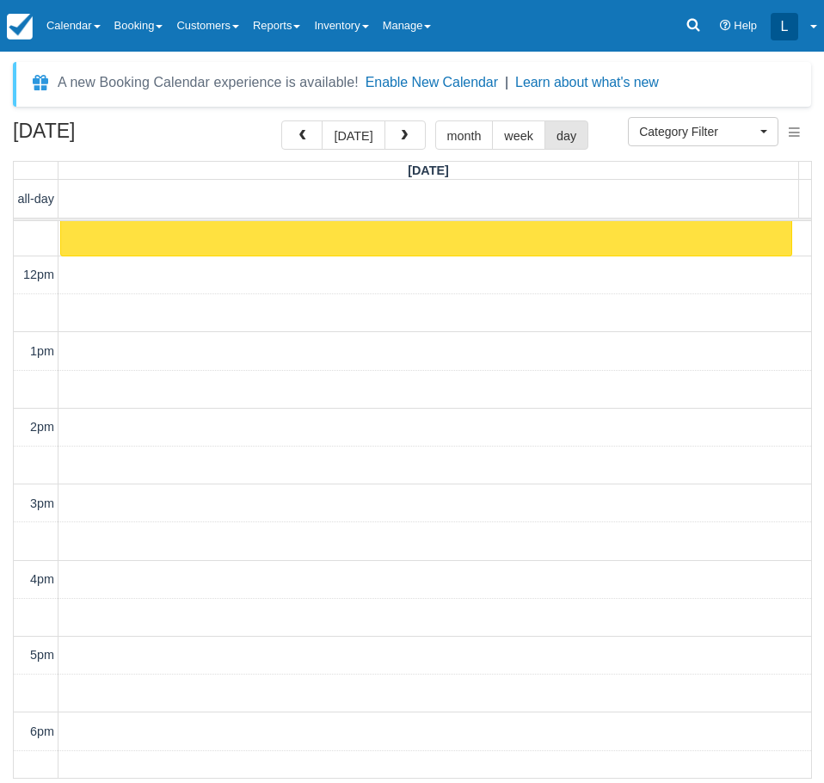
scroll to position [731, 0]
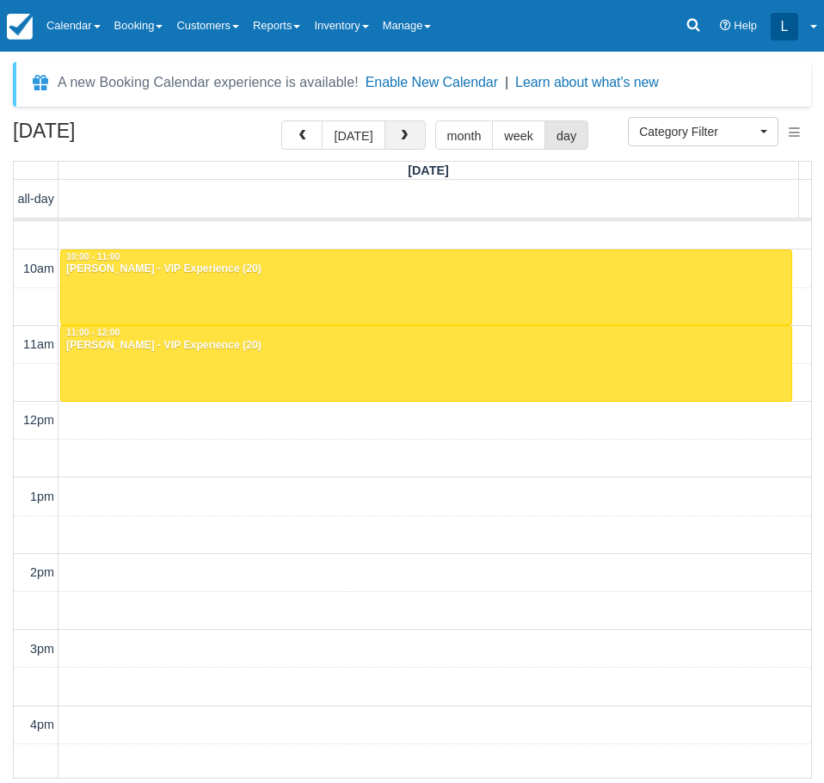
click at [405, 140] on span "button" at bounding box center [404, 136] width 12 height 12
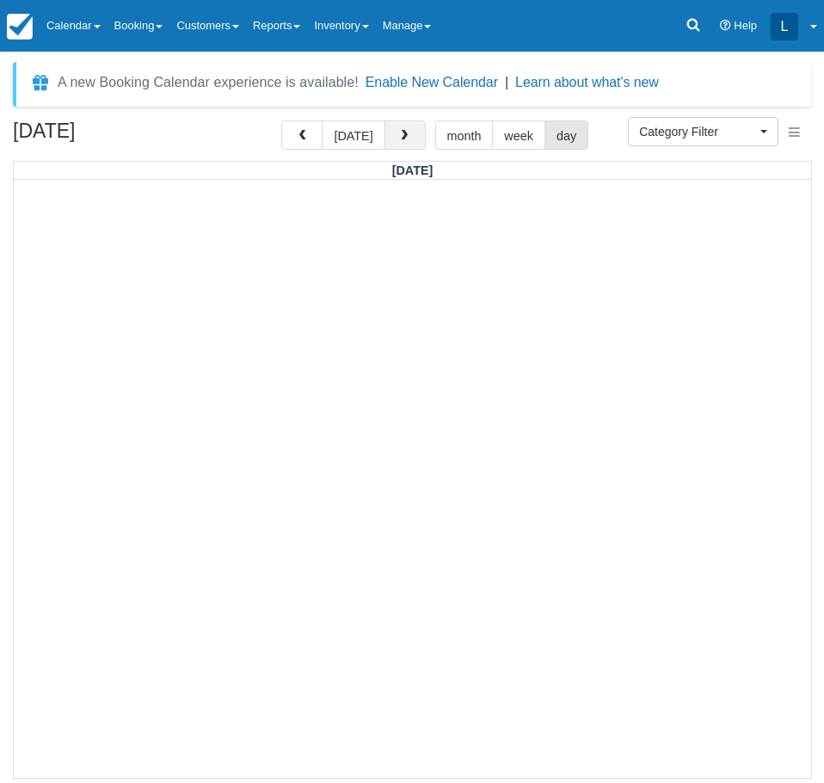
click at [379, 133] on button "[DATE]" at bounding box center [353, 134] width 63 height 29
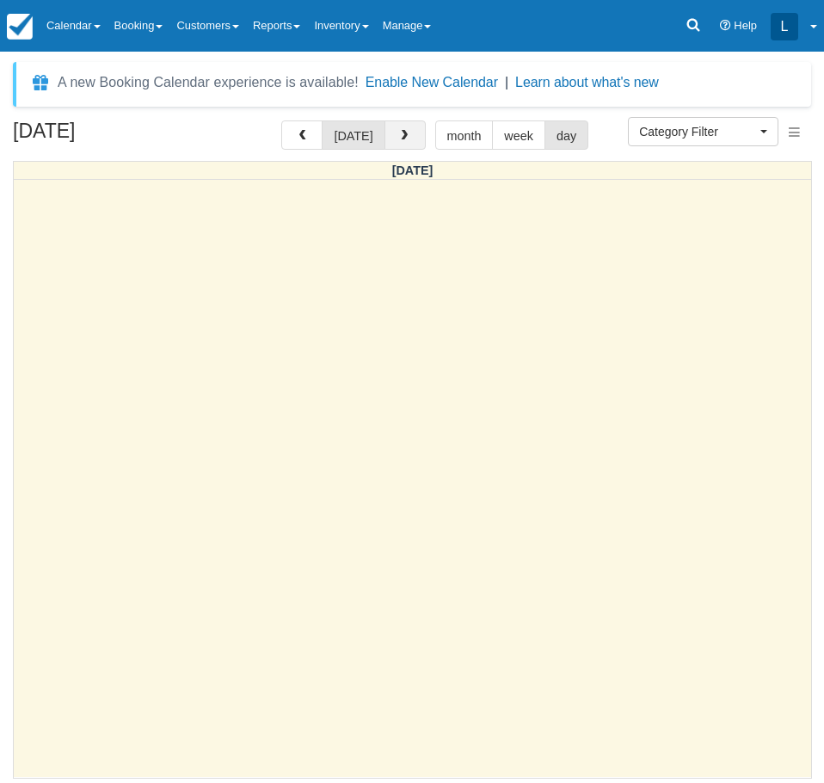
click at [408, 133] on button "button" at bounding box center [405, 134] width 41 height 29
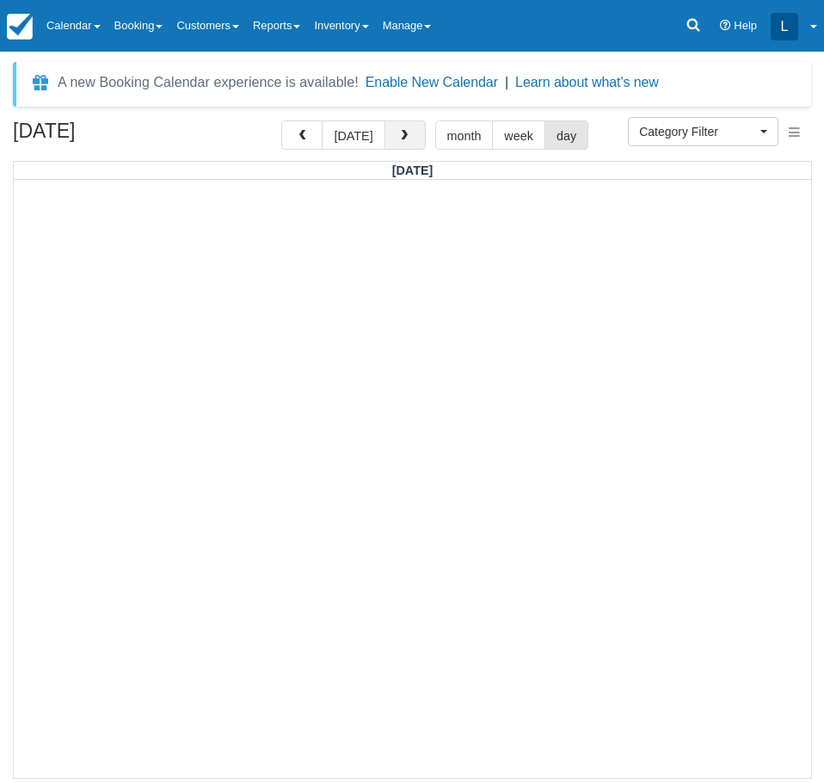
click at [408, 133] on button "button" at bounding box center [405, 134] width 41 height 29
click at [406, 133] on span "button" at bounding box center [404, 136] width 12 height 12
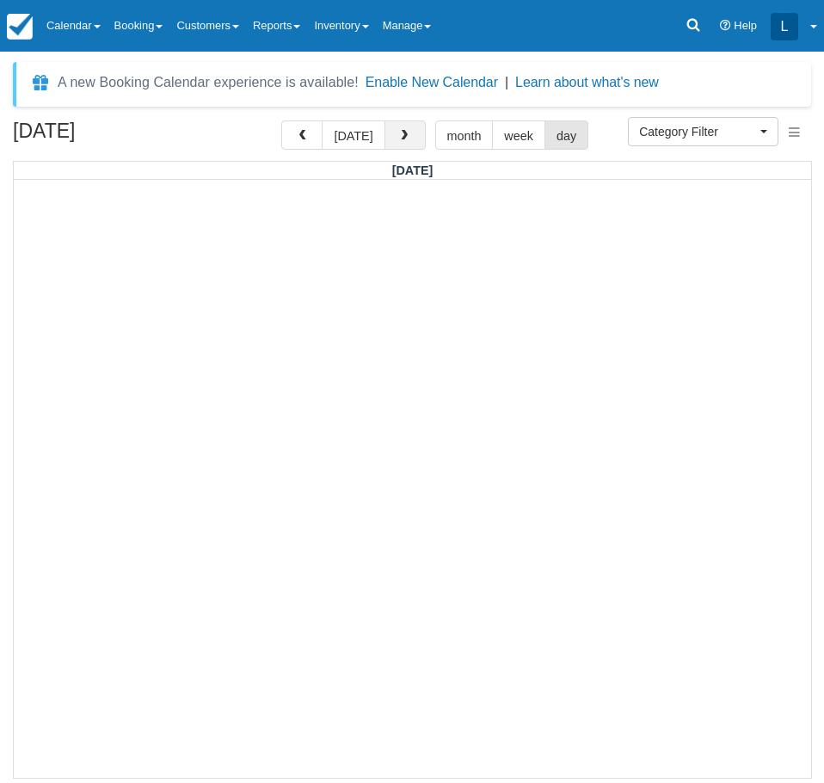
click at [406, 133] on span "button" at bounding box center [404, 136] width 12 height 12
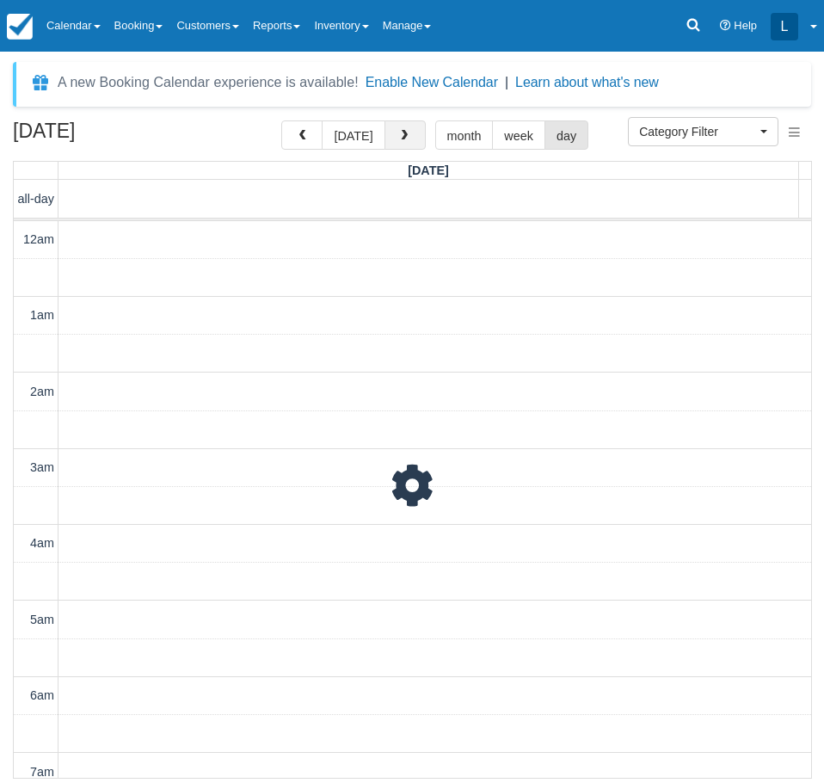
click at [406, 133] on span "button" at bounding box center [404, 136] width 12 height 12
click at [405, 133] on span "button" at bounding box center [404, 136] width 12 height 12
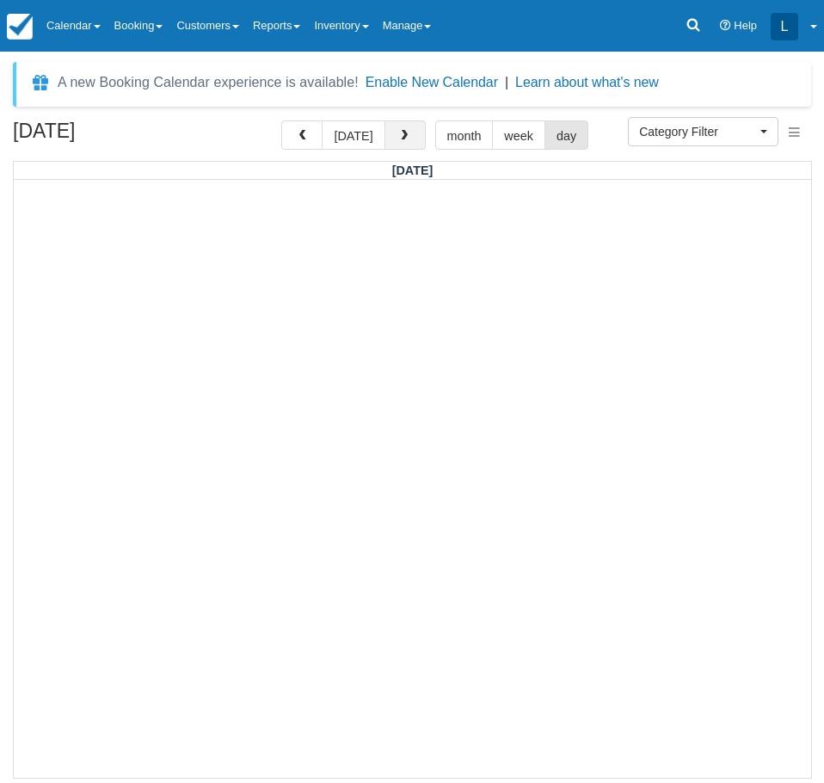
click at [404, 126] on button "button" at bounding box center [405, 134] width 41 height 29
click at [389, 135] on button "button" at bounding box center [405, 134] width 41 height 29
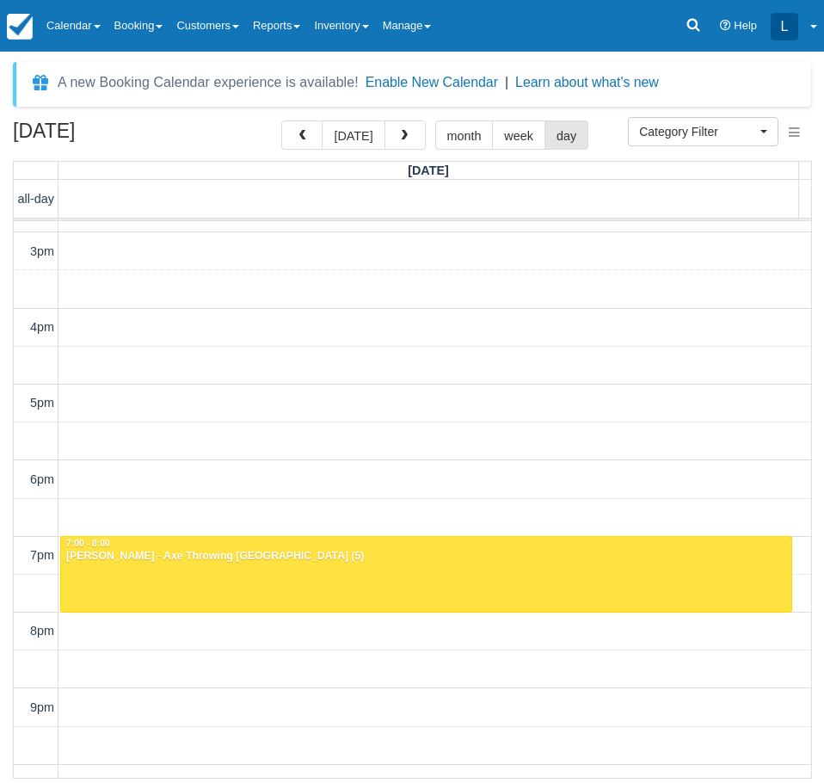
scroll to position [1162, 0]
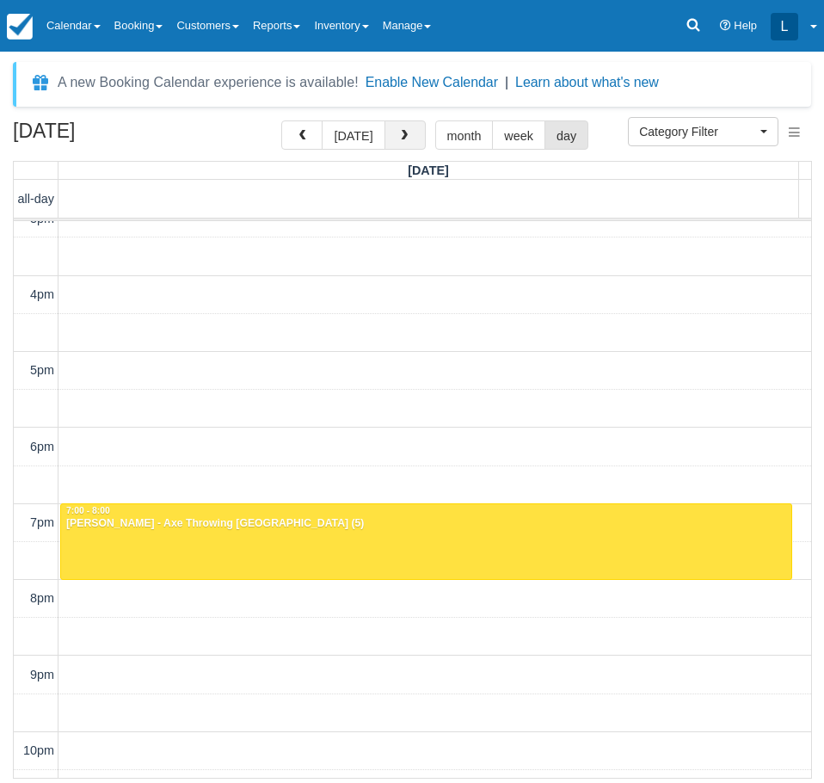
click at [398, 130] on span "button" at bounding box center [404, 136] width 12 height 12
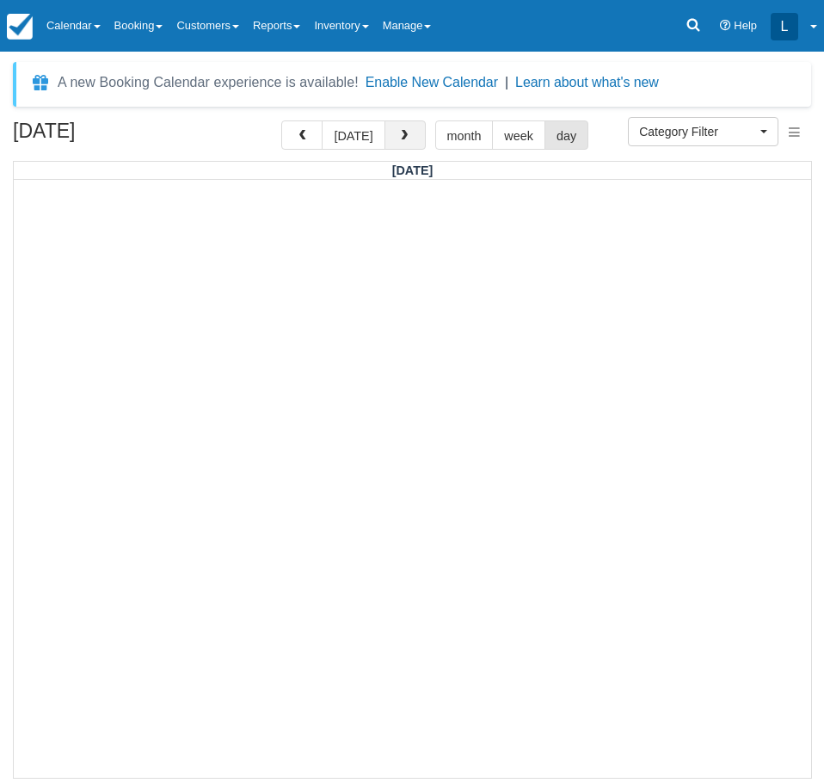
click at [398, 130] on span "button" at bounding box center [404, 136] width 12 height 12
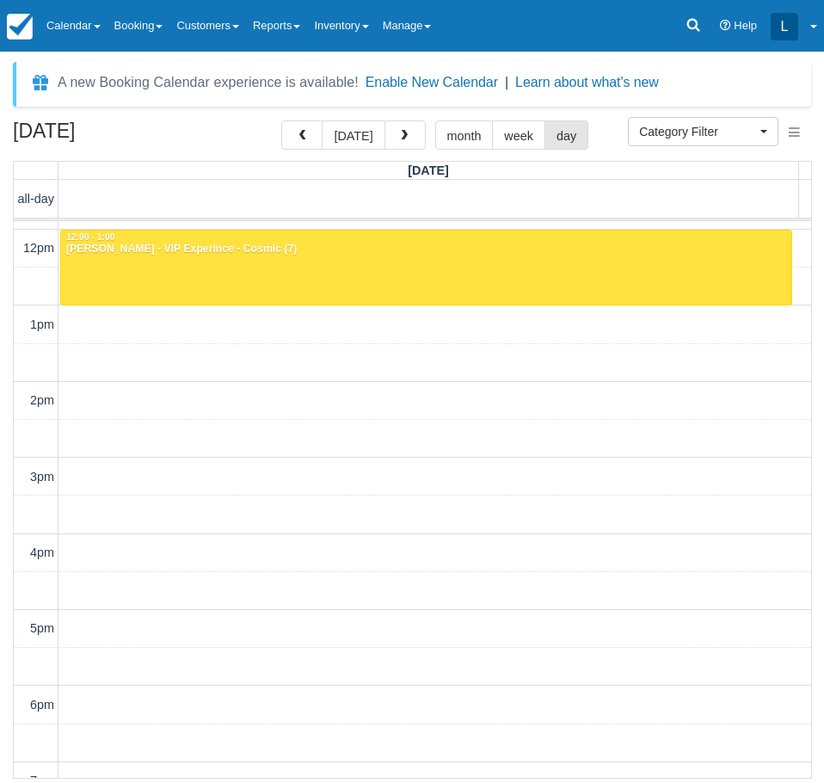
scroll to position [817, 0]
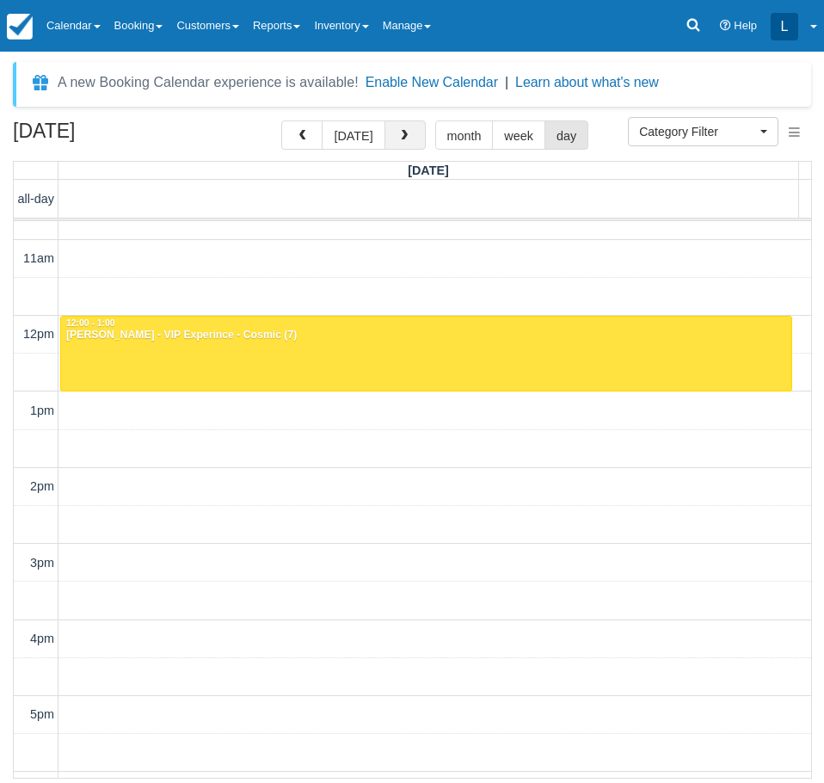
click at [399, 139] on span "button" at bounding box center [404, 136] width 12 height 12
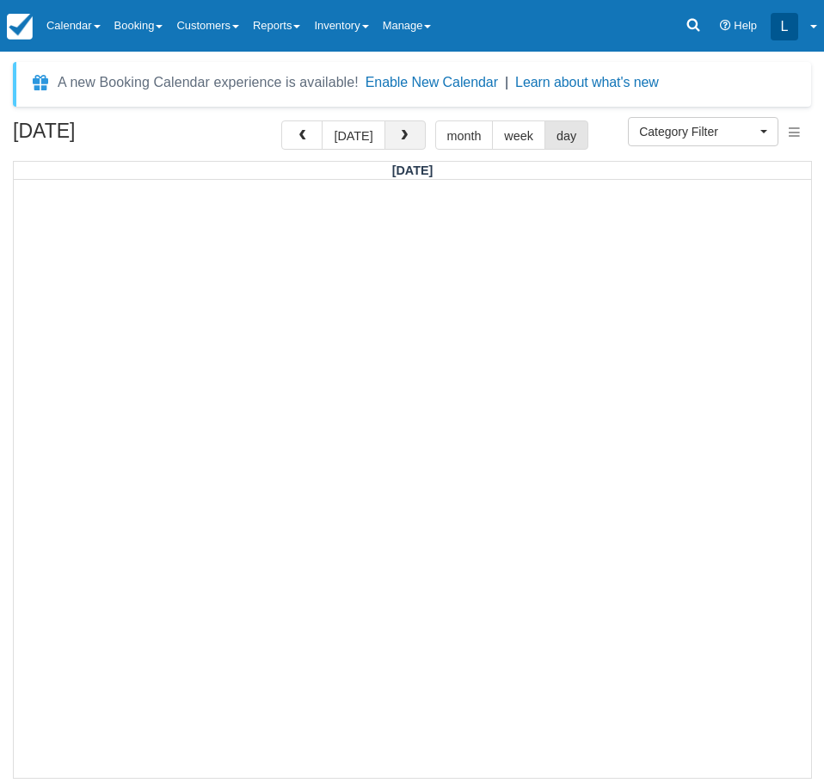
click at [399, 139] on span "button" at bounding box center [404, 136] width 12 height 12
click at [409, 133] on button "button" at bounding box center [405, 134] width 41 height 29
click at [410, 140] on button "button" at bounding box center [405, 134] width 41 height 29
click at [409, 139] on button "button" at bounding box center [405, 134] width 41 height 29
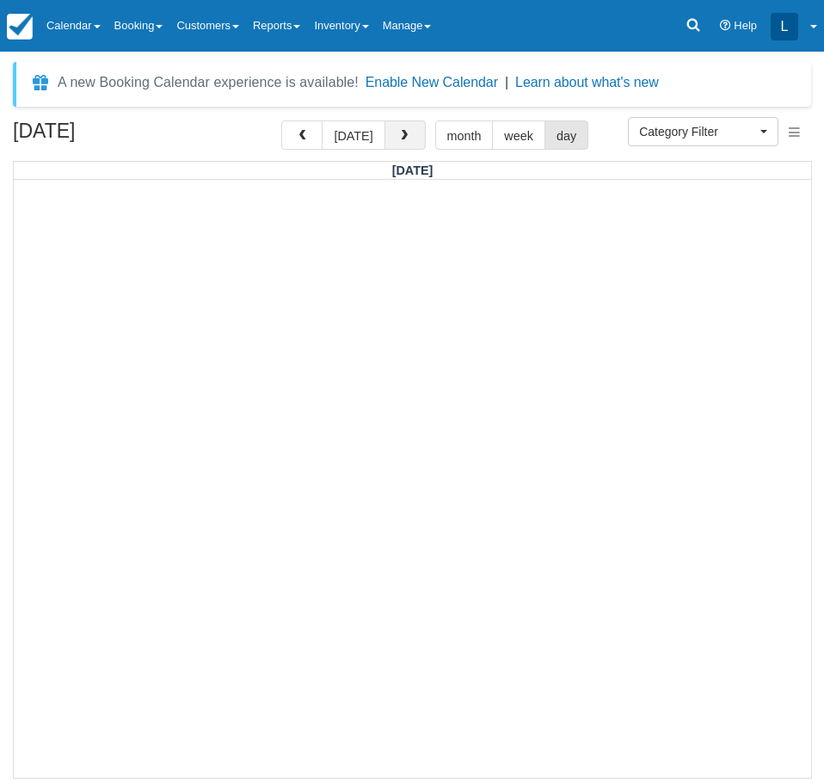
click at [398, 138] on span "button" at bounding box center [404, 136] width 12 height 12
click at [409, 131] on button "button" at bounding box center [405, 134] width 41 height 29
click at [398, 132] on span "button" at bounding box center [404, 136] width 12 height 12
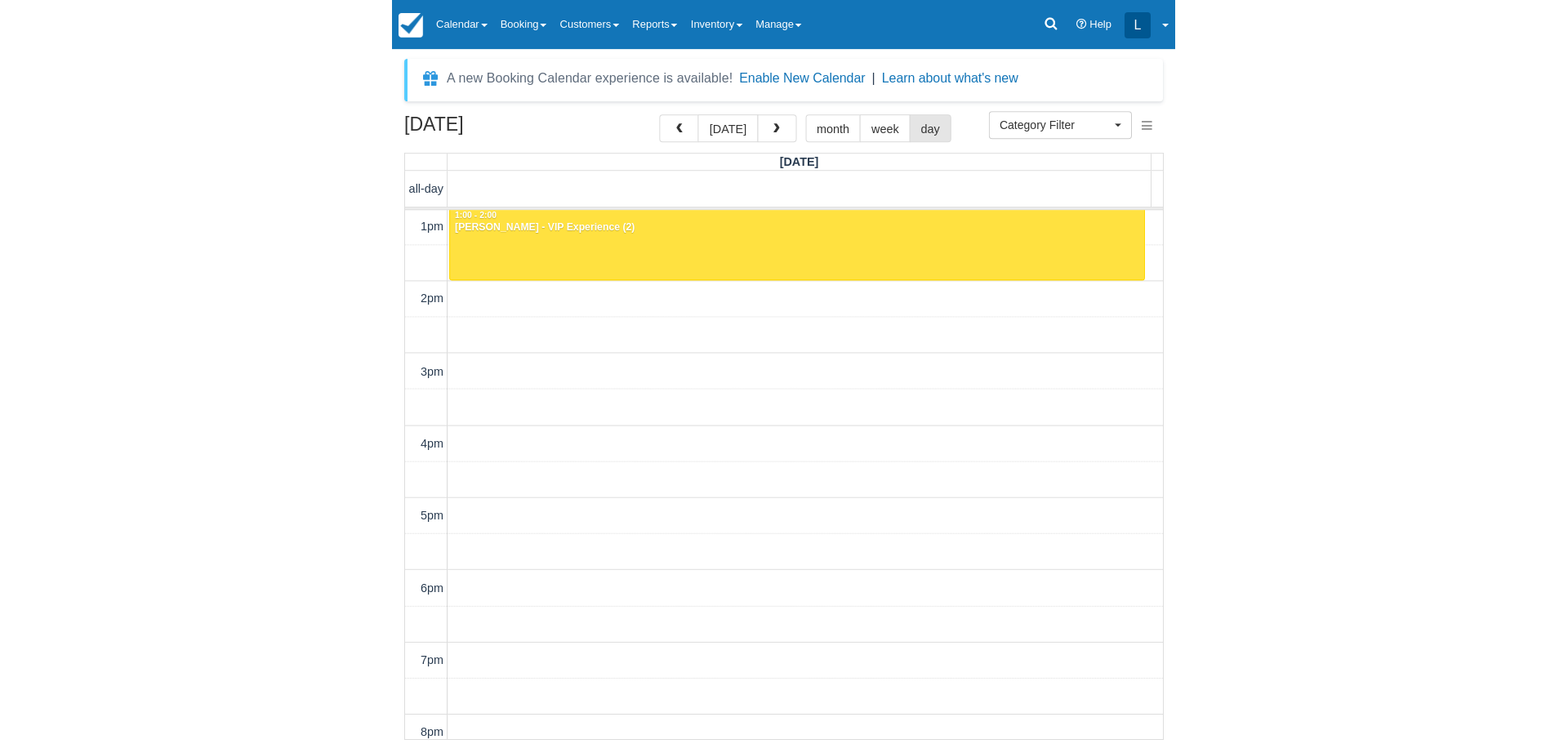
scroll to position [857, 0]
